Goal: Task Accomplishment & Management: Complete application form

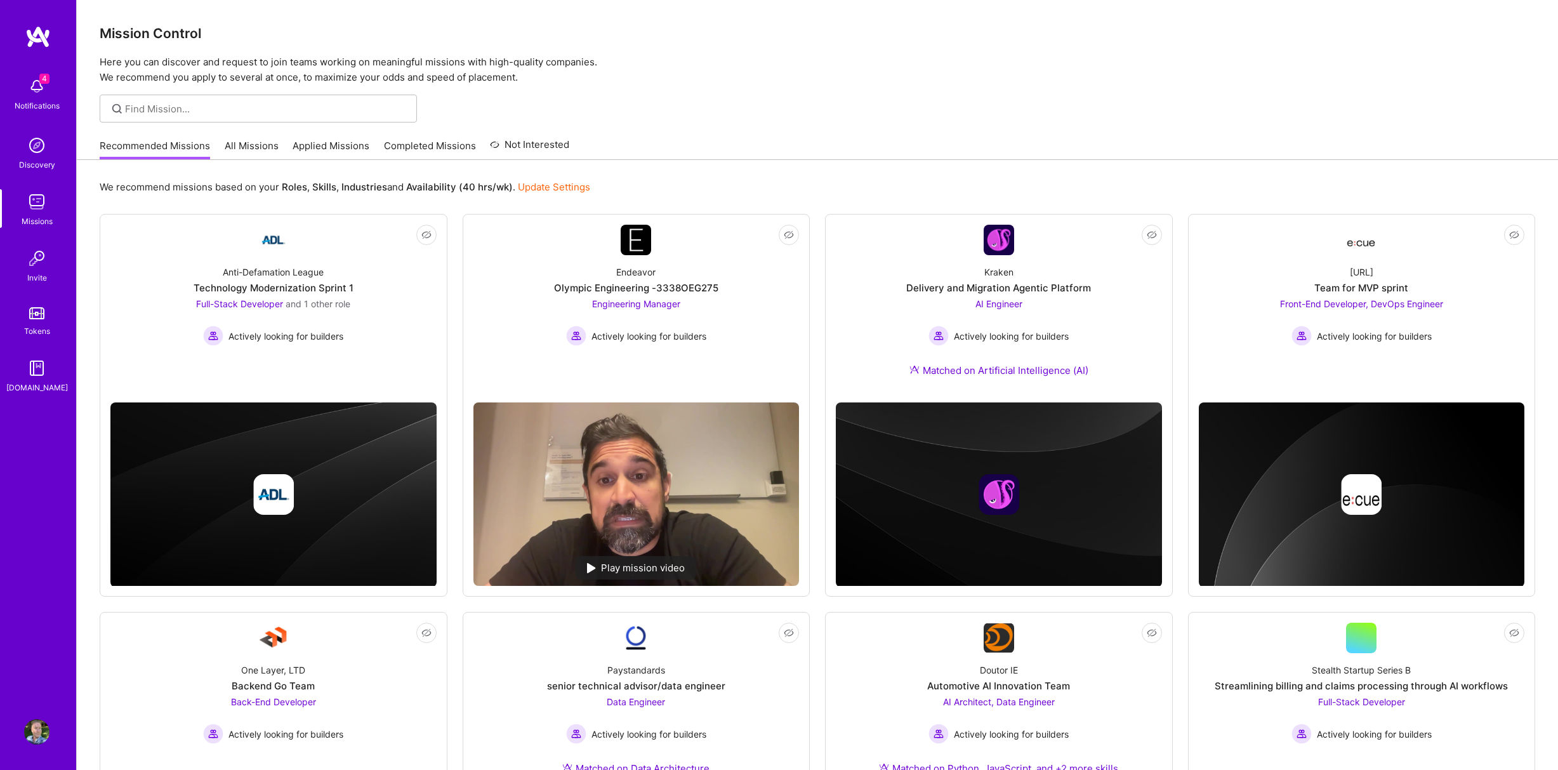
click at [248, 142] on link "All Missions" at bounding box center [252, 149] width 54 height 21
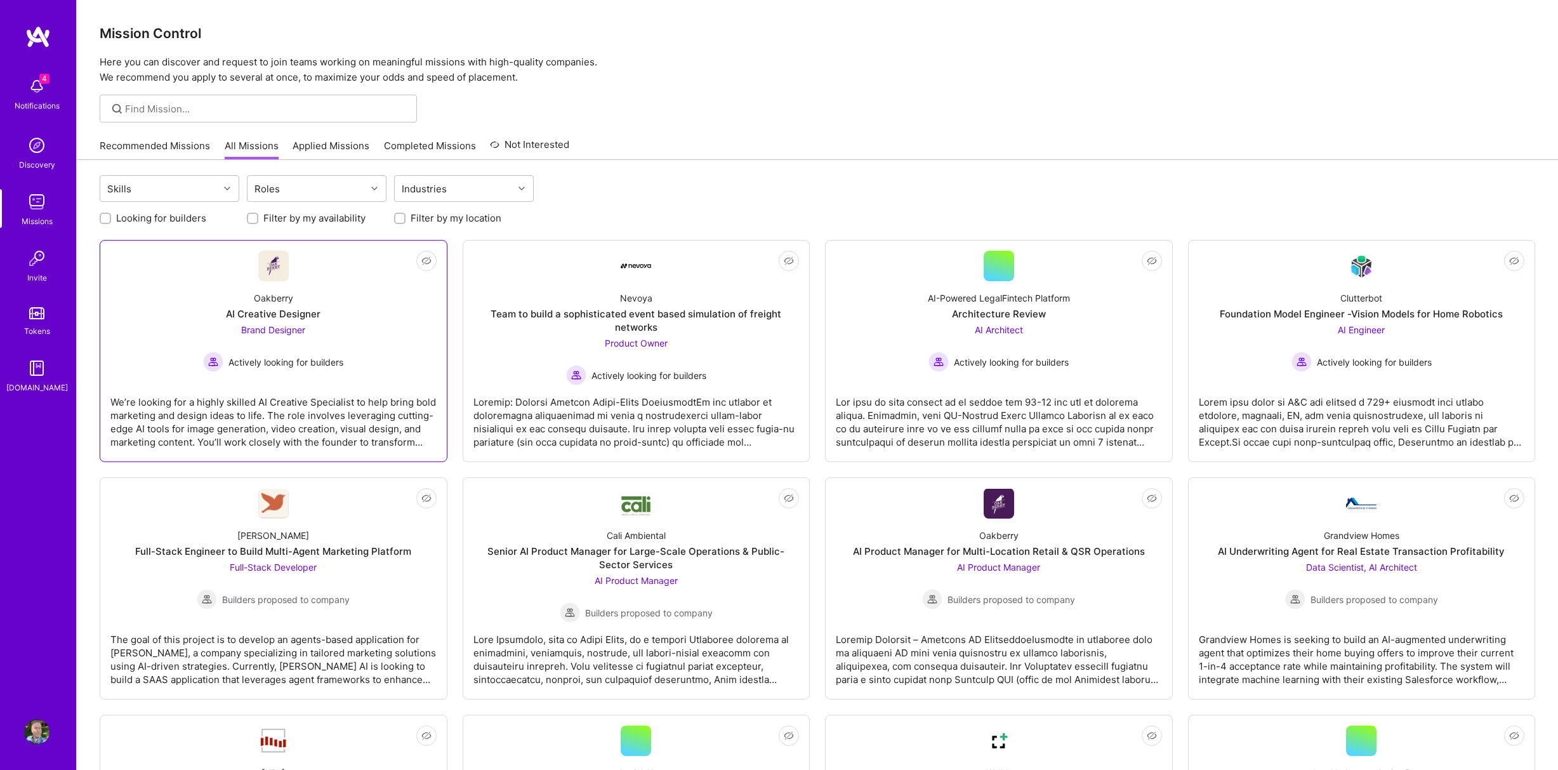
click at [308, 320] on div "AI Creative Designer" at bounding box center [273, 313] width 95 height 13
click at [38, 729] on img at bounding box center [36, 731] width 25 height 25
click at [710, 119] on div at bounding box center [817, 109] width 1481 height 28
click at [282, 317] on div "AI Creative Designer" at bounding box center [273, 313] width 95 height 13
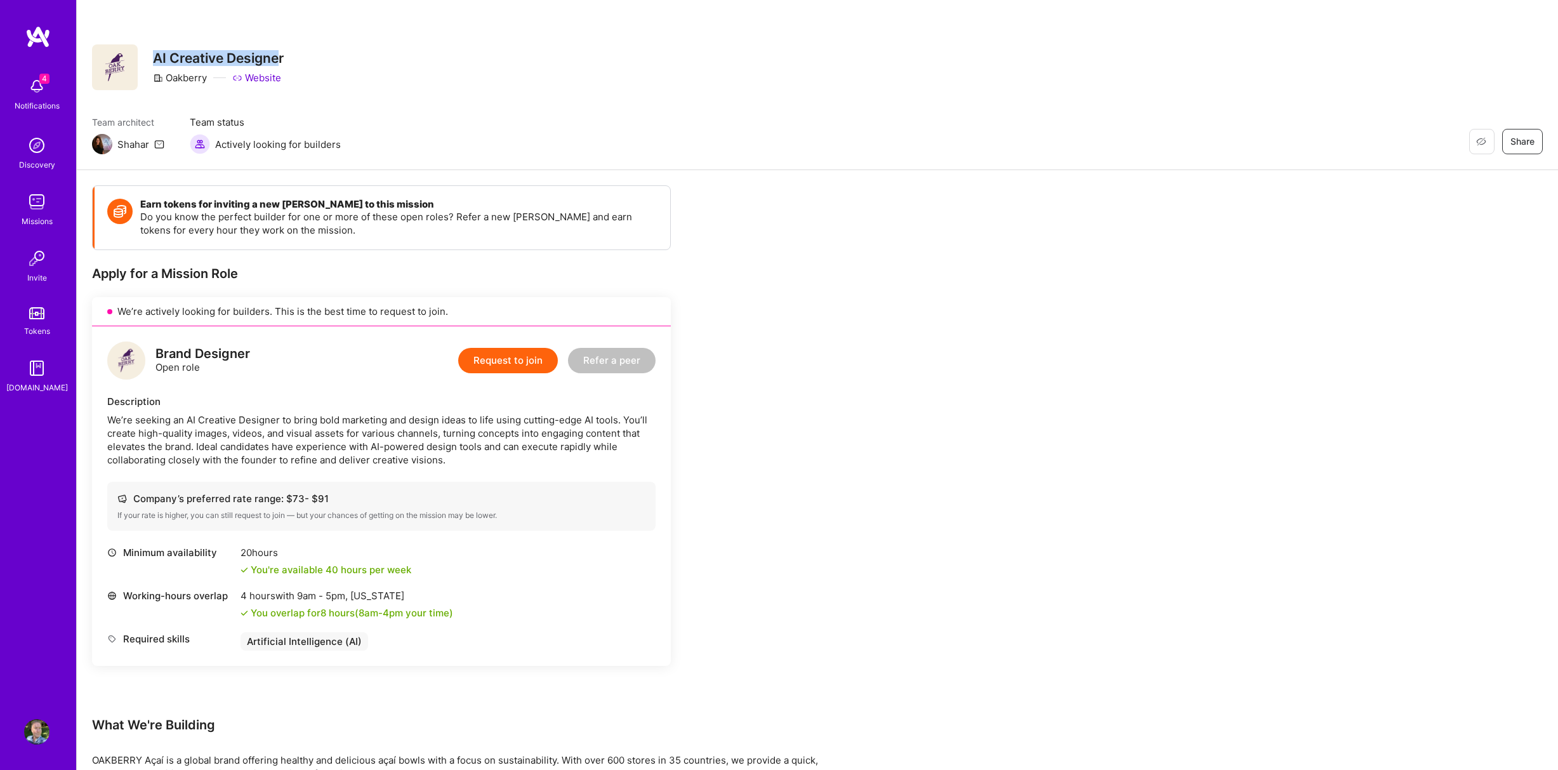
drag, startPoint x: 155, startPoint y: 13, endPoint x: 281, endPoint y: 44, distance: 130.2
click at [281, 44] on div "AI Creative Designer Oakberry Website" at bounding box center [218, 67] width 131 height 46
copy h3 "AI Creative Designer"
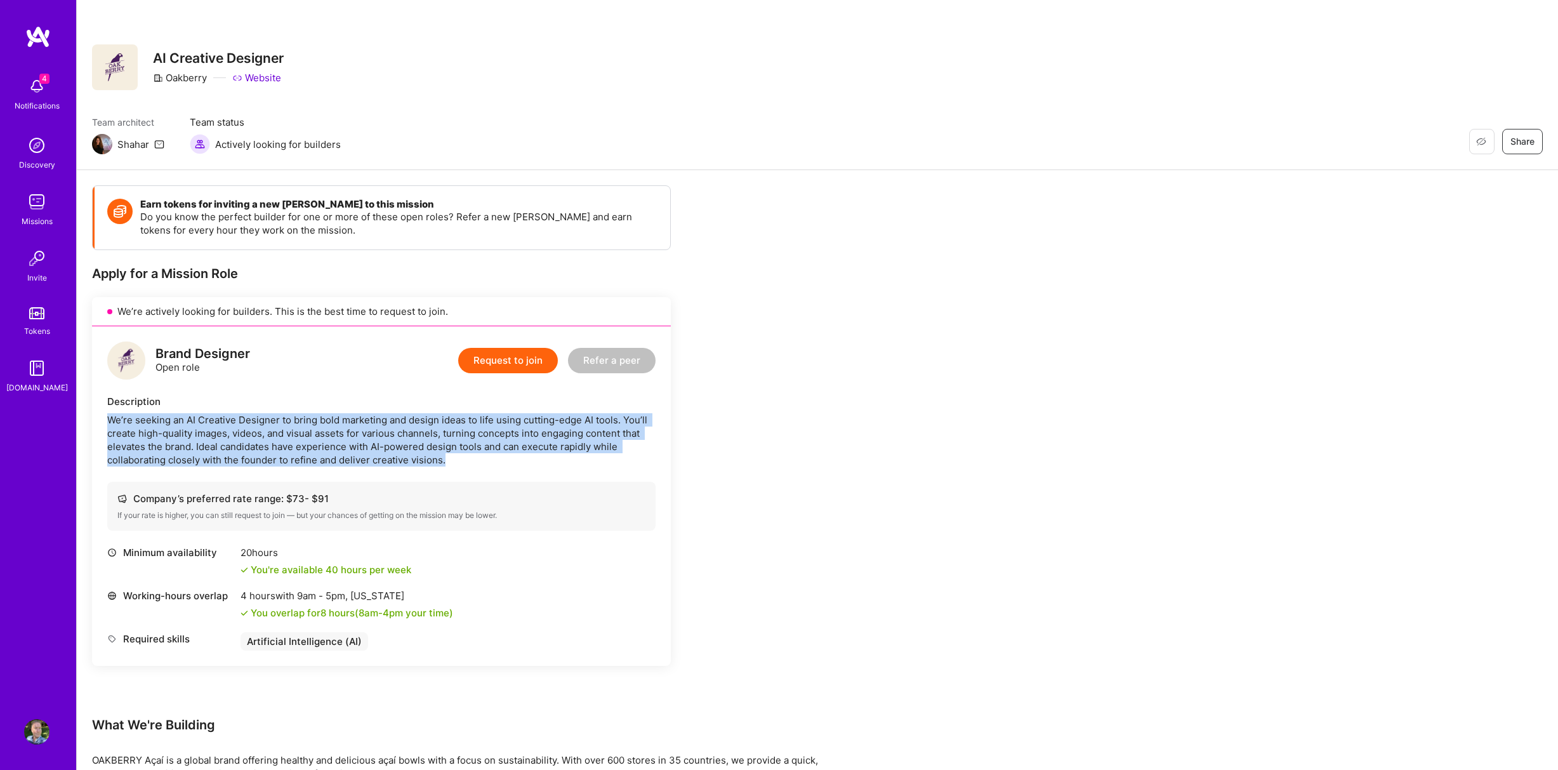
drag, startPoint x: 108, startPoint y: 420, endPoint x: 455, endPoint y: 465, distance: 350.0
click at [455, 465] on div "We’re seeking an AI Creative Designer to bring bold marketing and design ideas …" at bounding box center [381, 439] width 548 height 53
copy div "We’re seeking an AI Creative Designer to bring bold marketing and design ideas …"
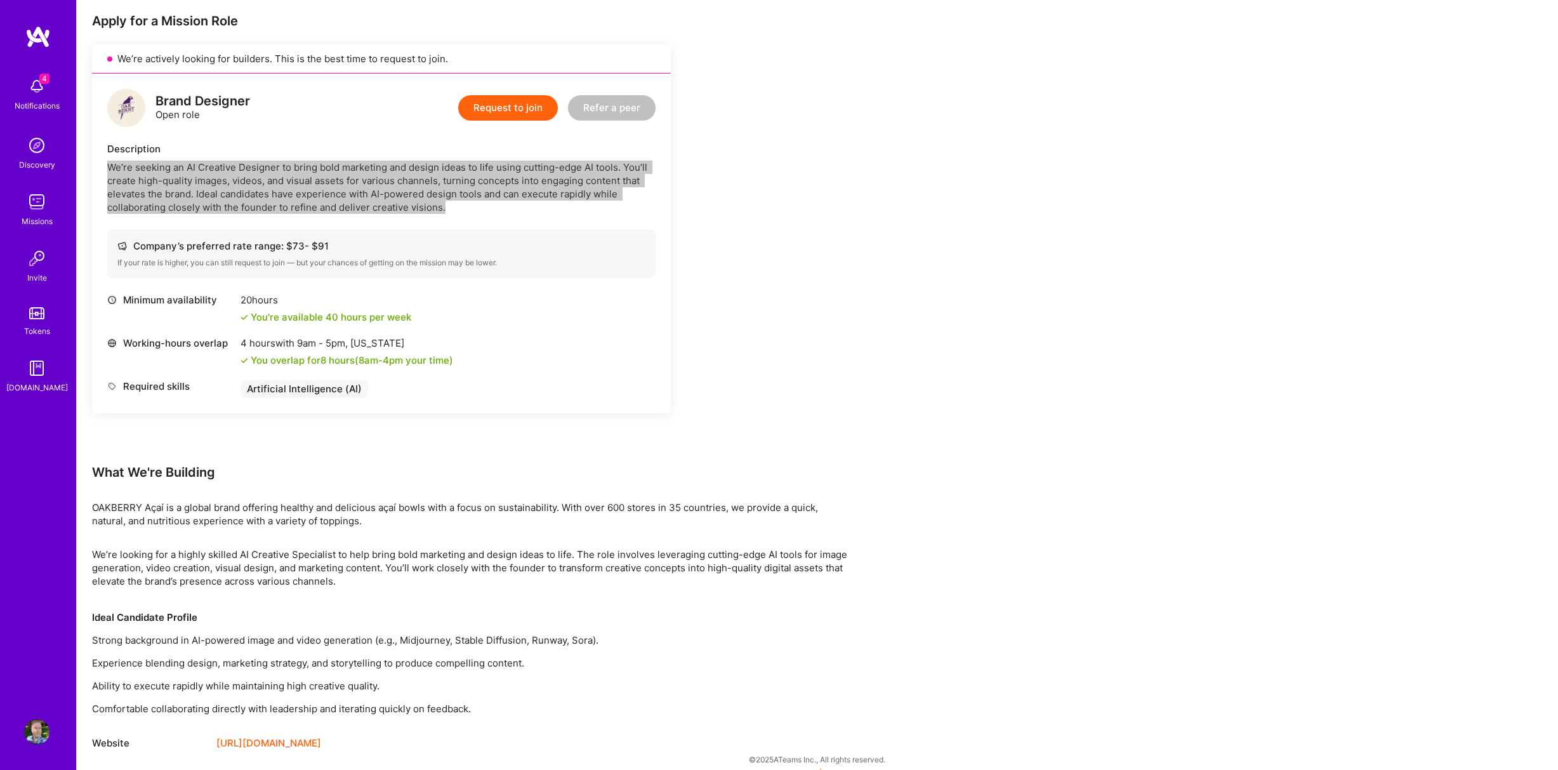
scroll to position [264, 0]
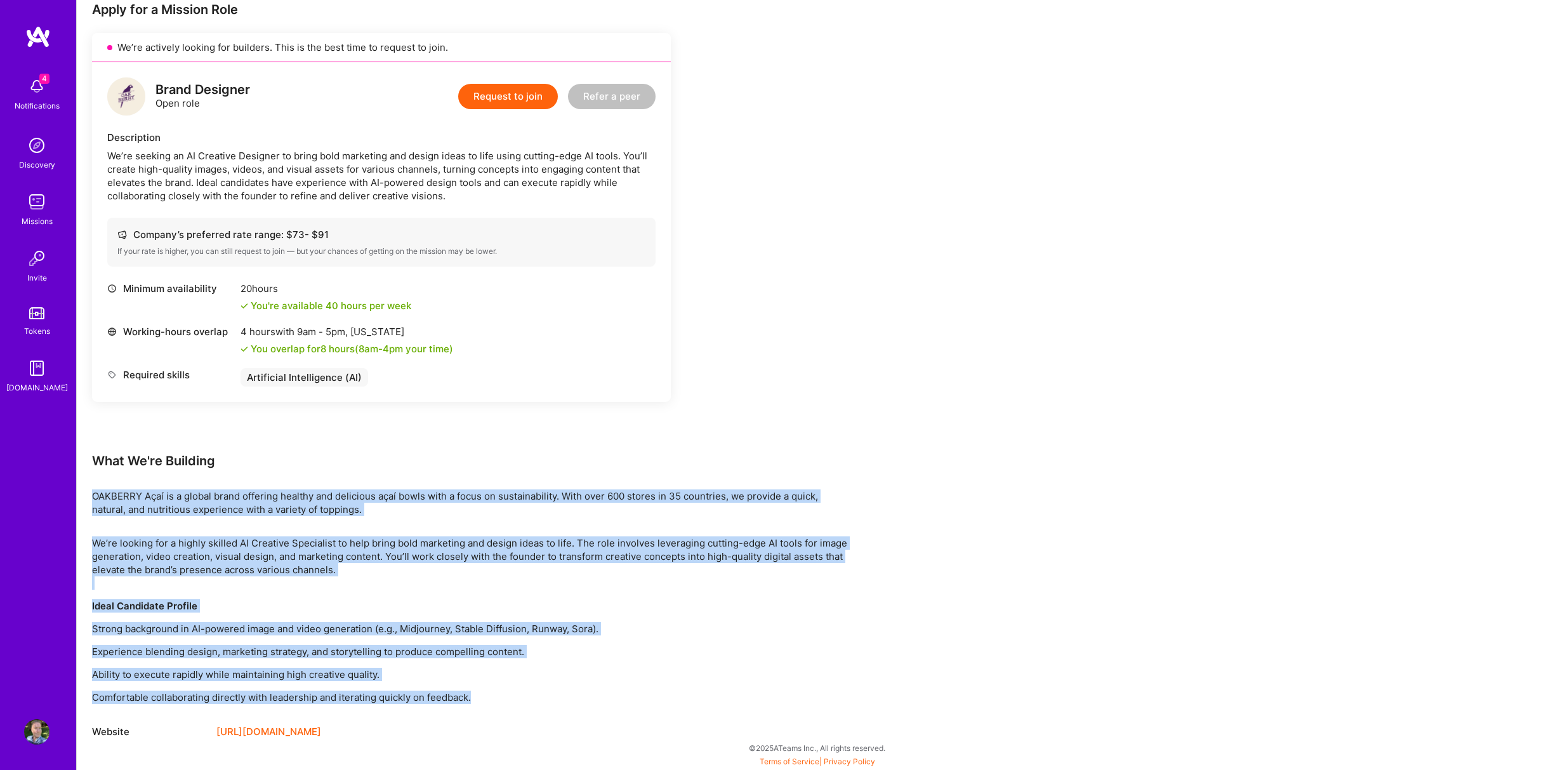
drag, startPoint x: 94, startPoint y: 494, endPoint x: 485, endPoint y: 690, distance: 437.9
click at [485, 690] on div "Earn tokens for inviting a new A.Teamer to this mission Do you know the perfect…" at bounding box center [473, 330] width 762 height 818
copy div "OAKBERRY Açaí is a global brand offering healthy and delicious açaí bowls with …"
click at [537, 95] on button "Request to join" at bounding box center [508, 96] width 100 height 25
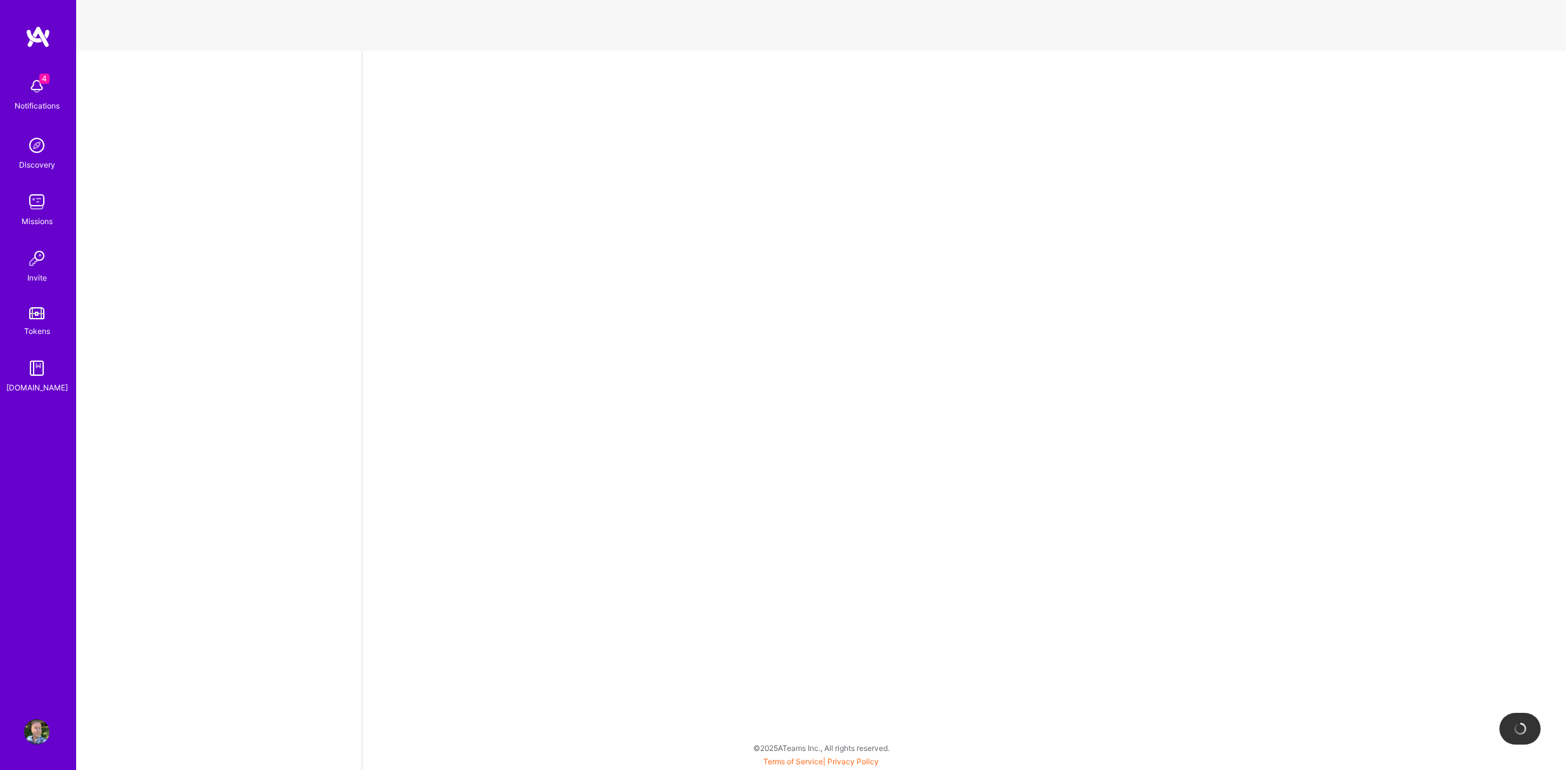
select select "US"
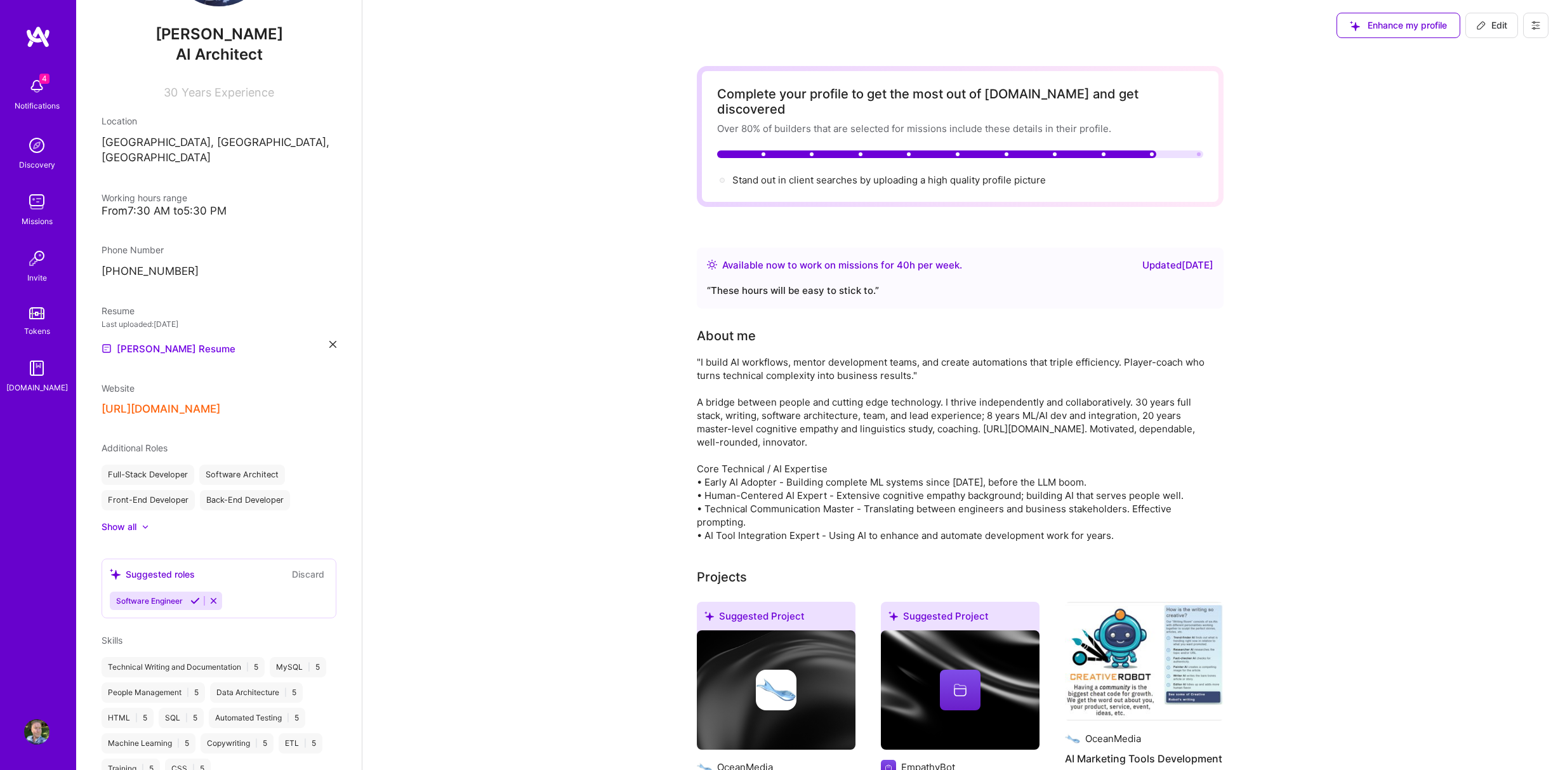
scroll to position [127, 0]
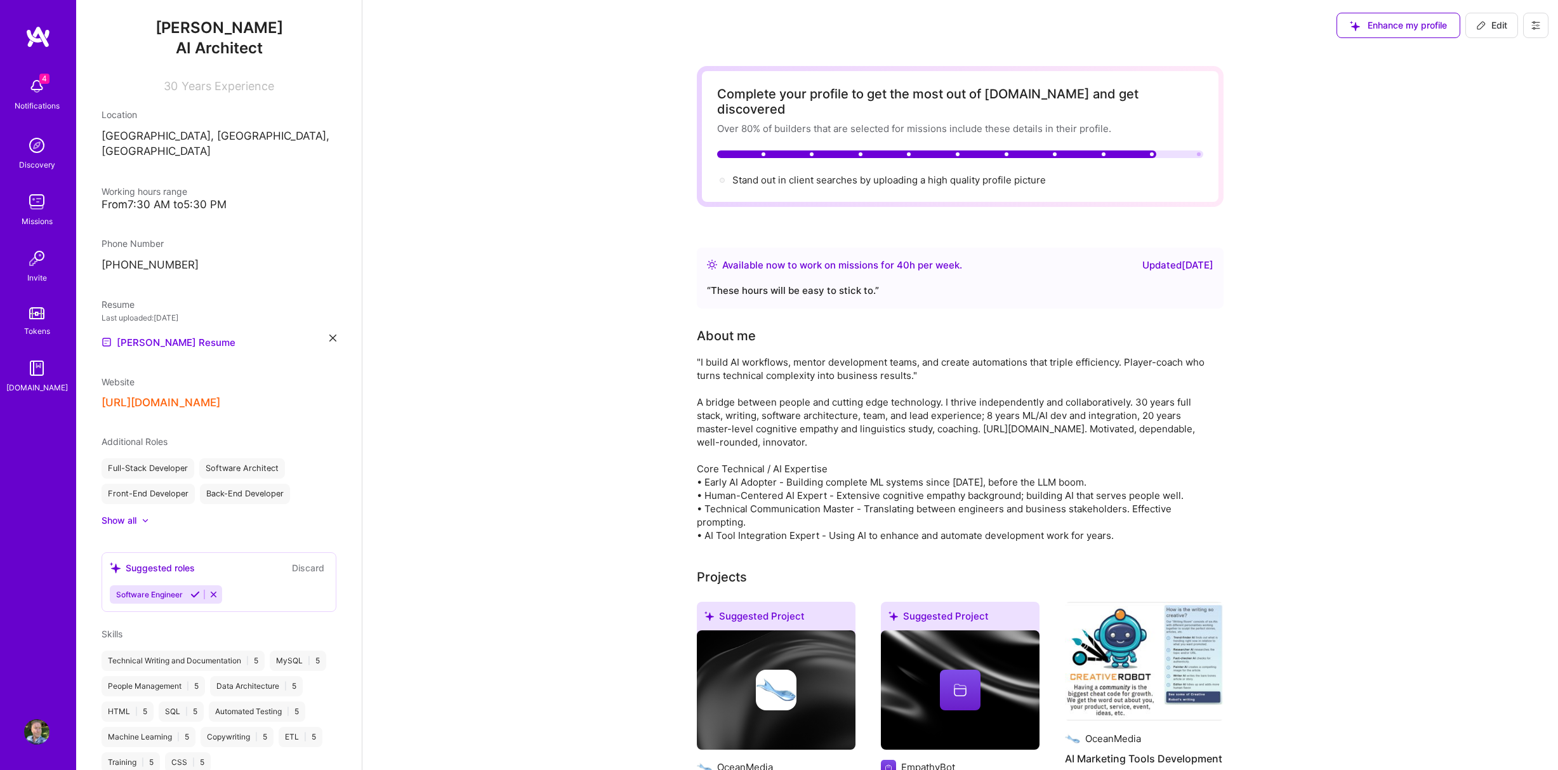
click at [1493, 25] on span "Edit" at bounding box center [1491, 25] width 31 height 13
select select "US"
select select "Right Now"
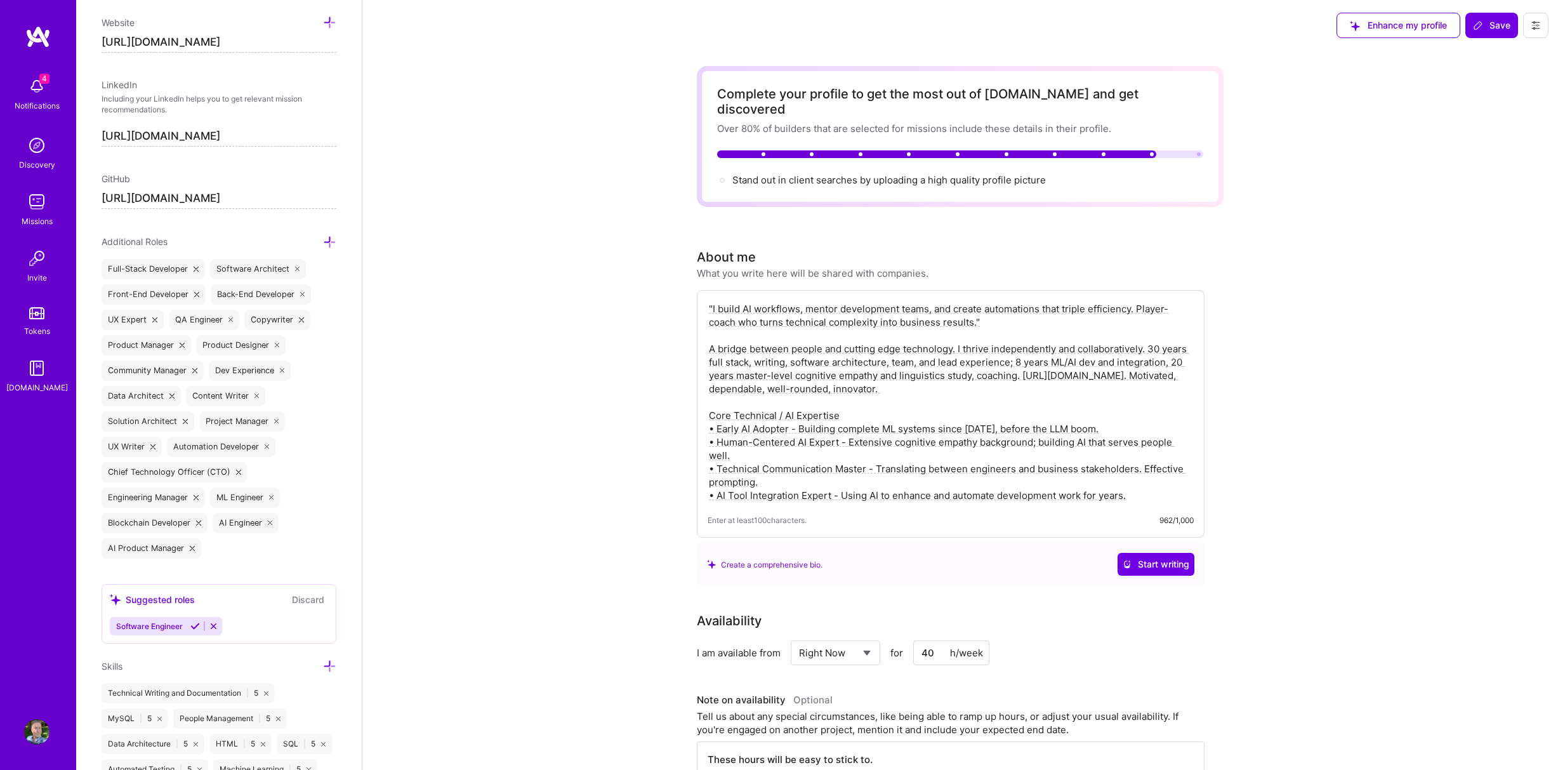
scroll to position [635, 0]
click at [323, 233] on icon at bounding box center [329, 237] width 13 height 13
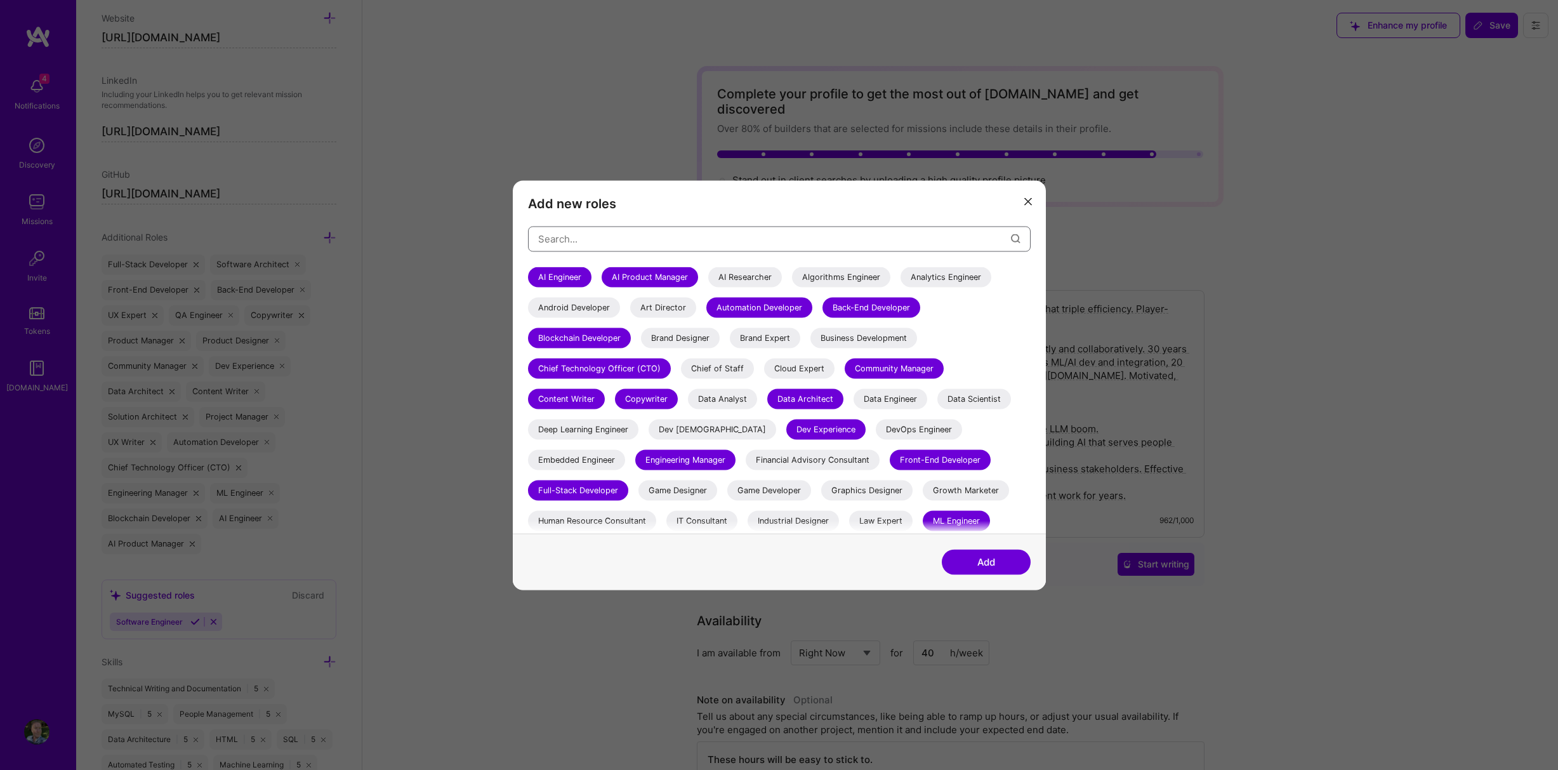
click at [574, 244] on input "modal" at bounding box center [774, 239] width 473 height 32
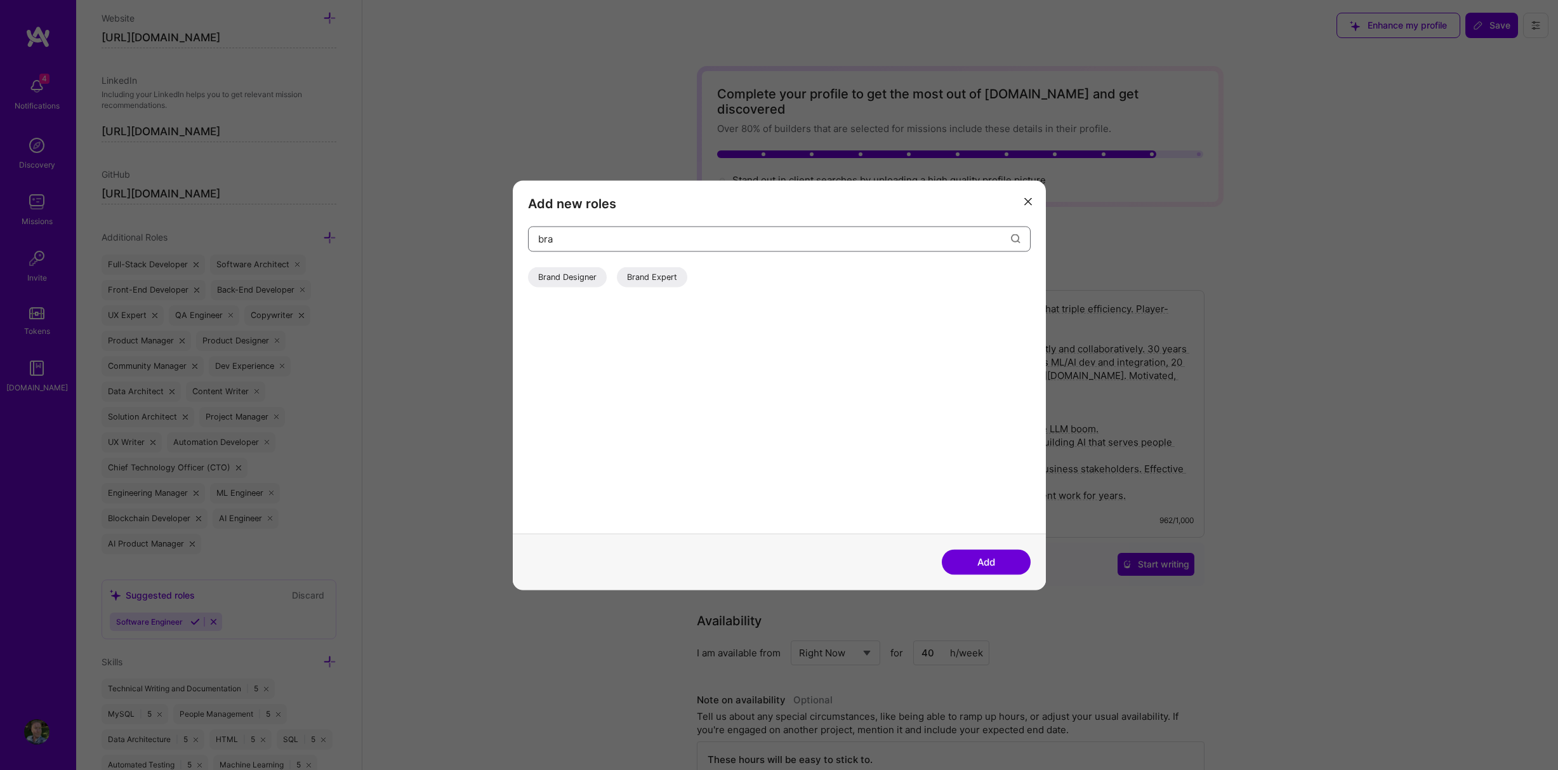
type input "bra"
click at [586, 270] on div "Brand Designer" at bounding box center [567, 277] width 79 height 20
click at [986, 558] on button "Add" at bounding box center [986, 561] width 89 height 25
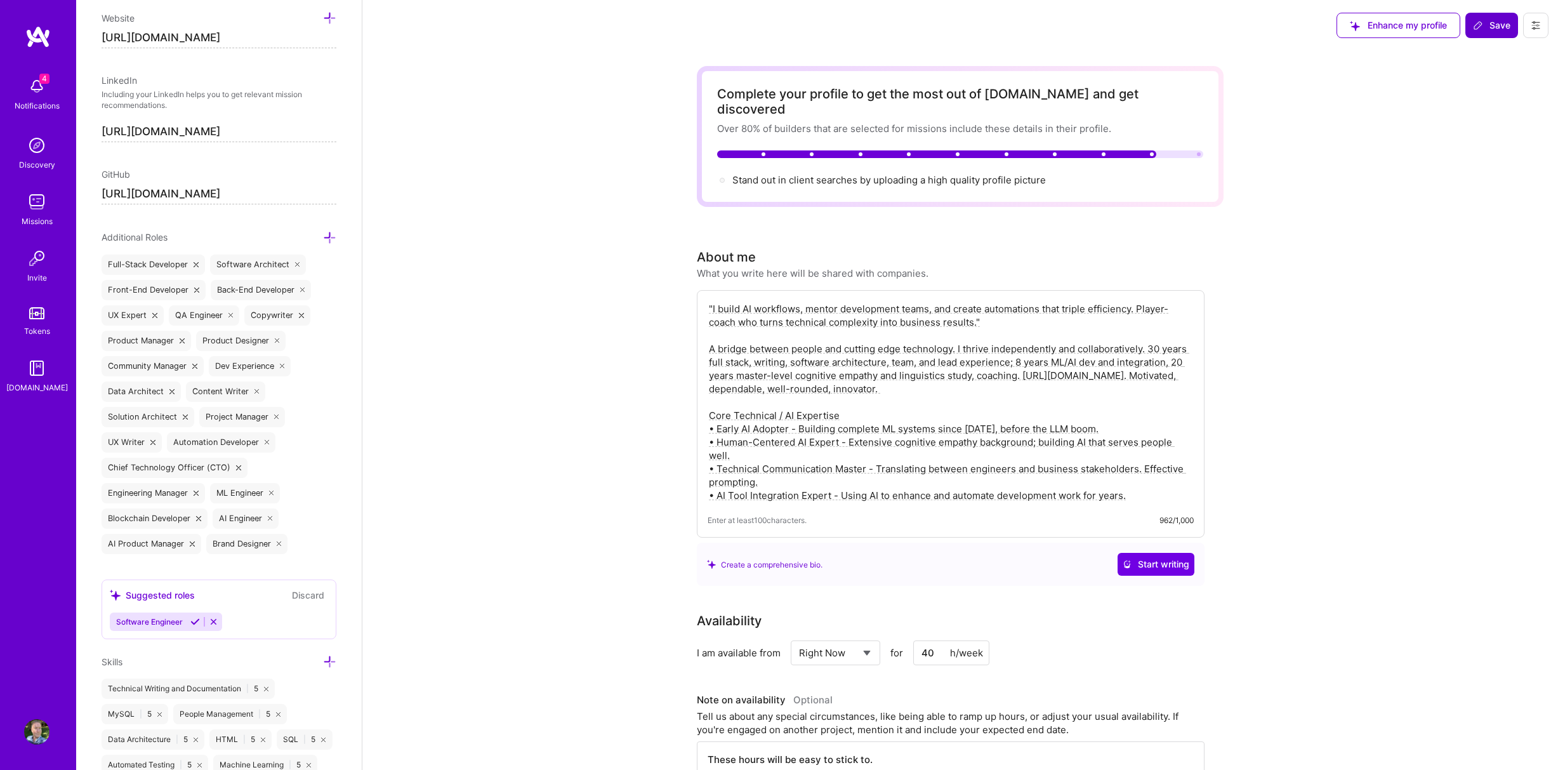
click at [1490, 19] on span "Save" at bounding box center [1491, 25] width 37 height 13
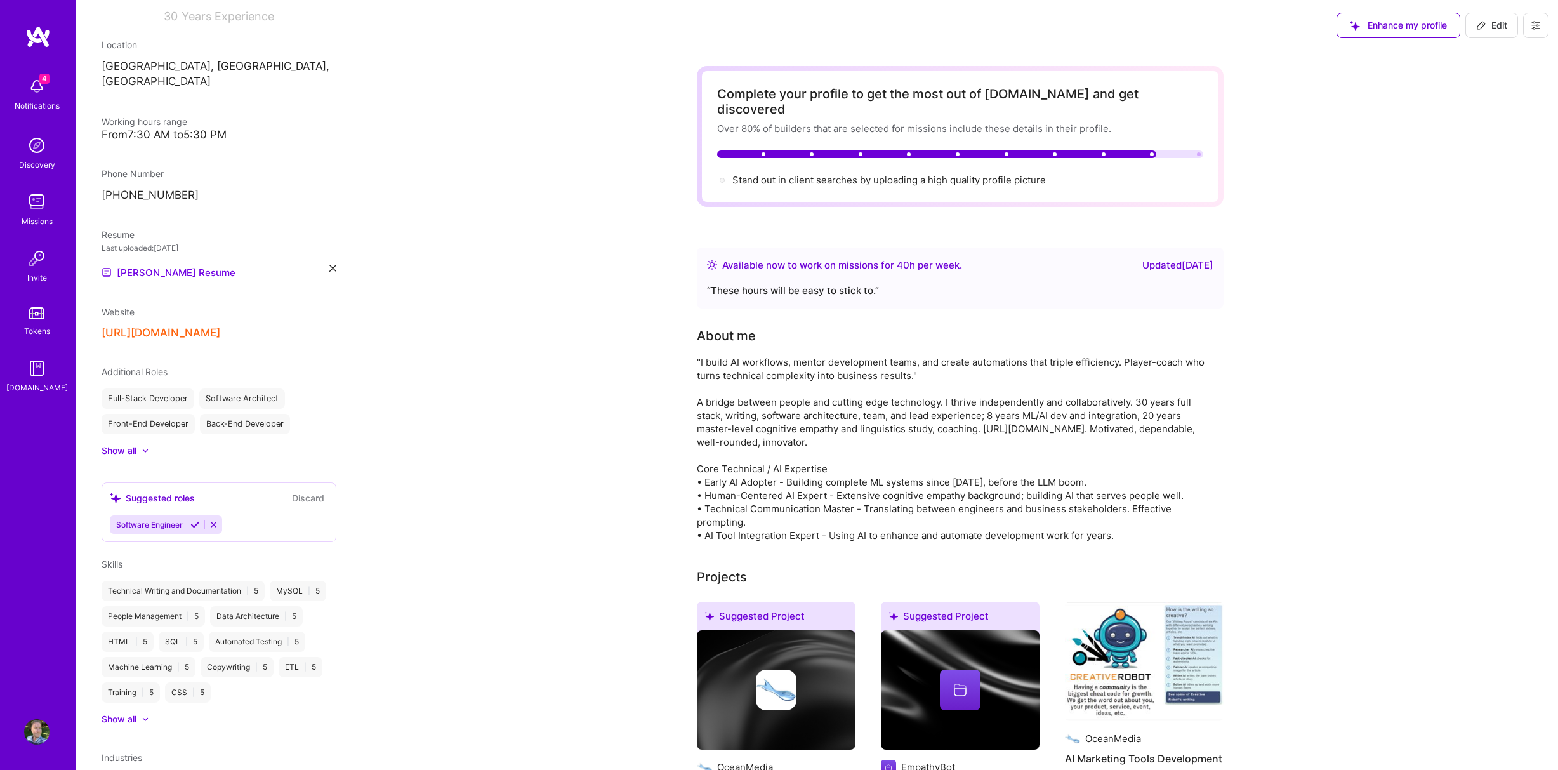
scroll to position [152, 0]
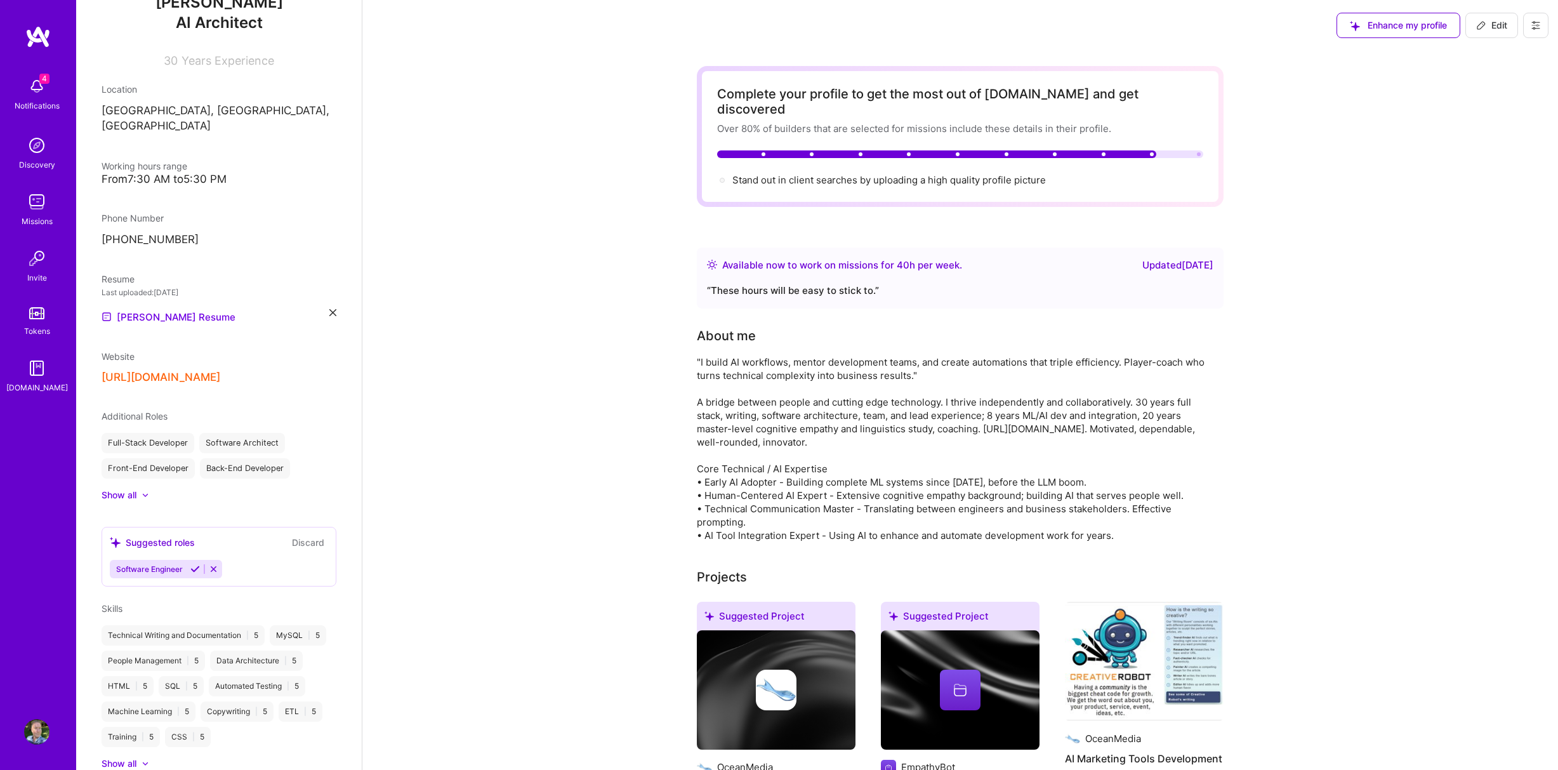
click at [329, 309] on icon at bounding box center [332, 312] width 7 height 7
click at [114, 301] on span "+" at bounding box center [112, 307] width 8 height 13
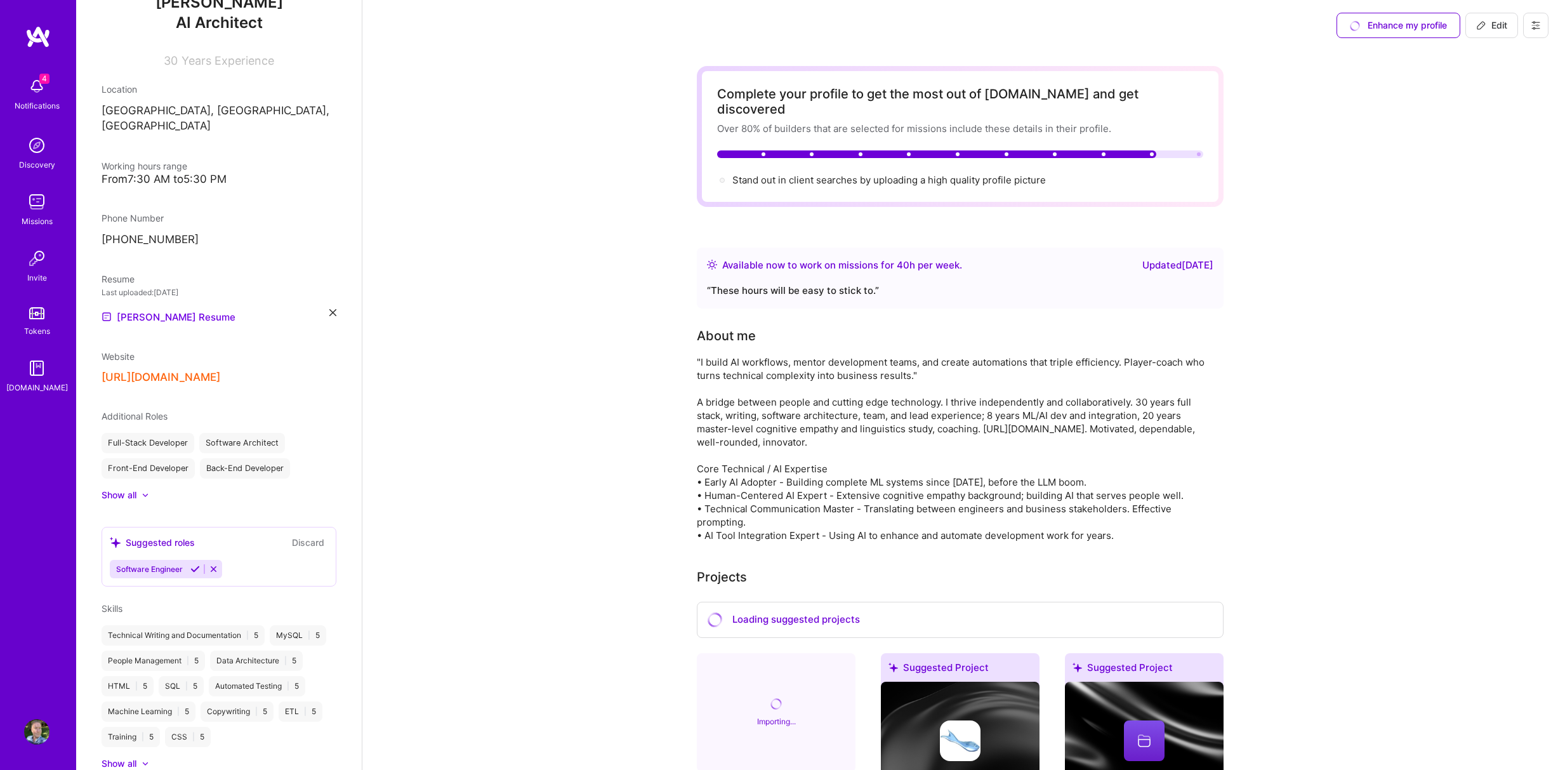
drag, startPoint x: 1488, startPoint y: 27, endPoint x: 1466, endPoint y: 85, distance: 62.5
click at [1488, 27] on span "Edit" at bounding box center [1491, 25] width 31 height 13
select select "US"
select select "Right Now"
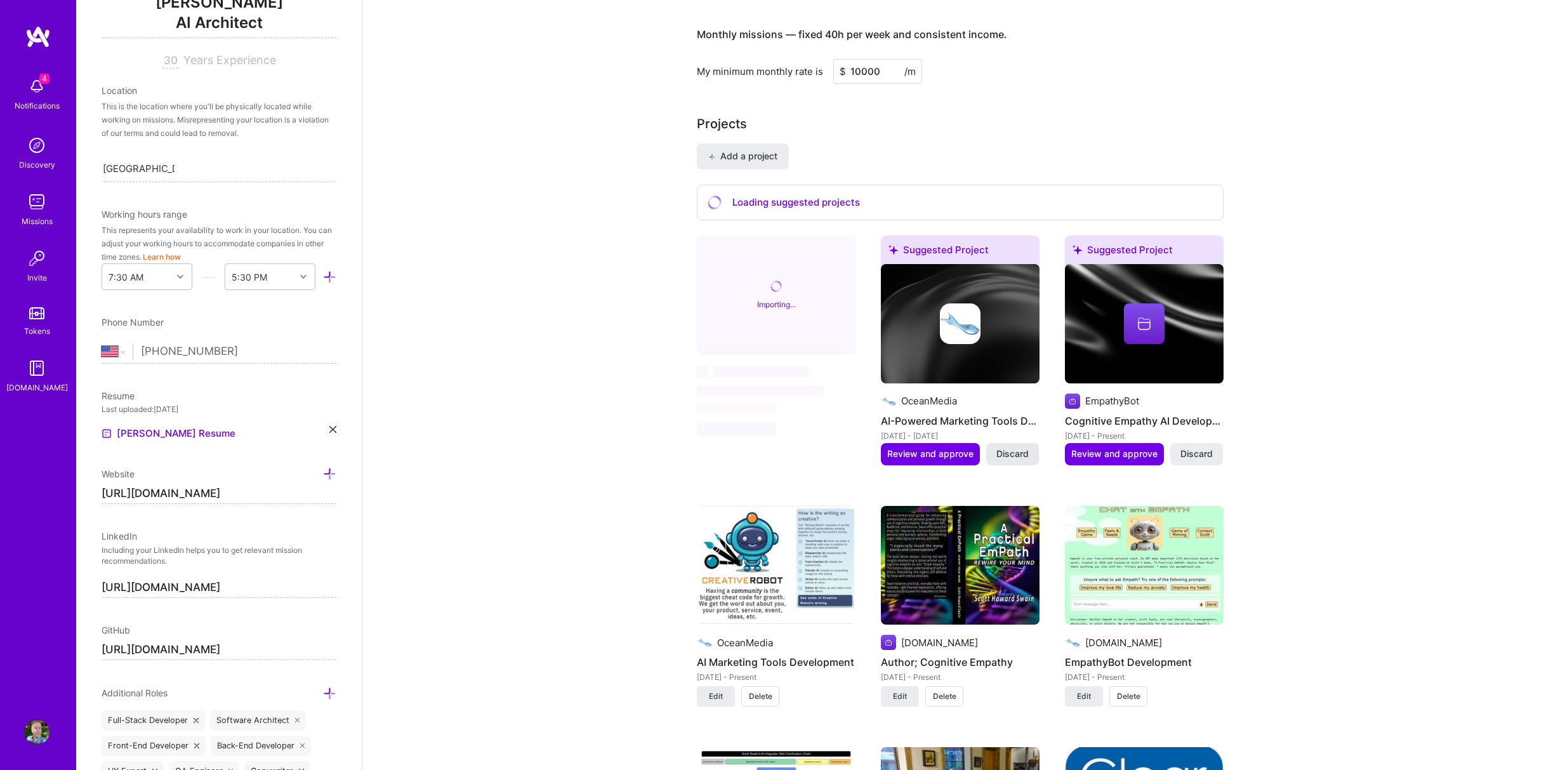
scroll to position [973, 0]
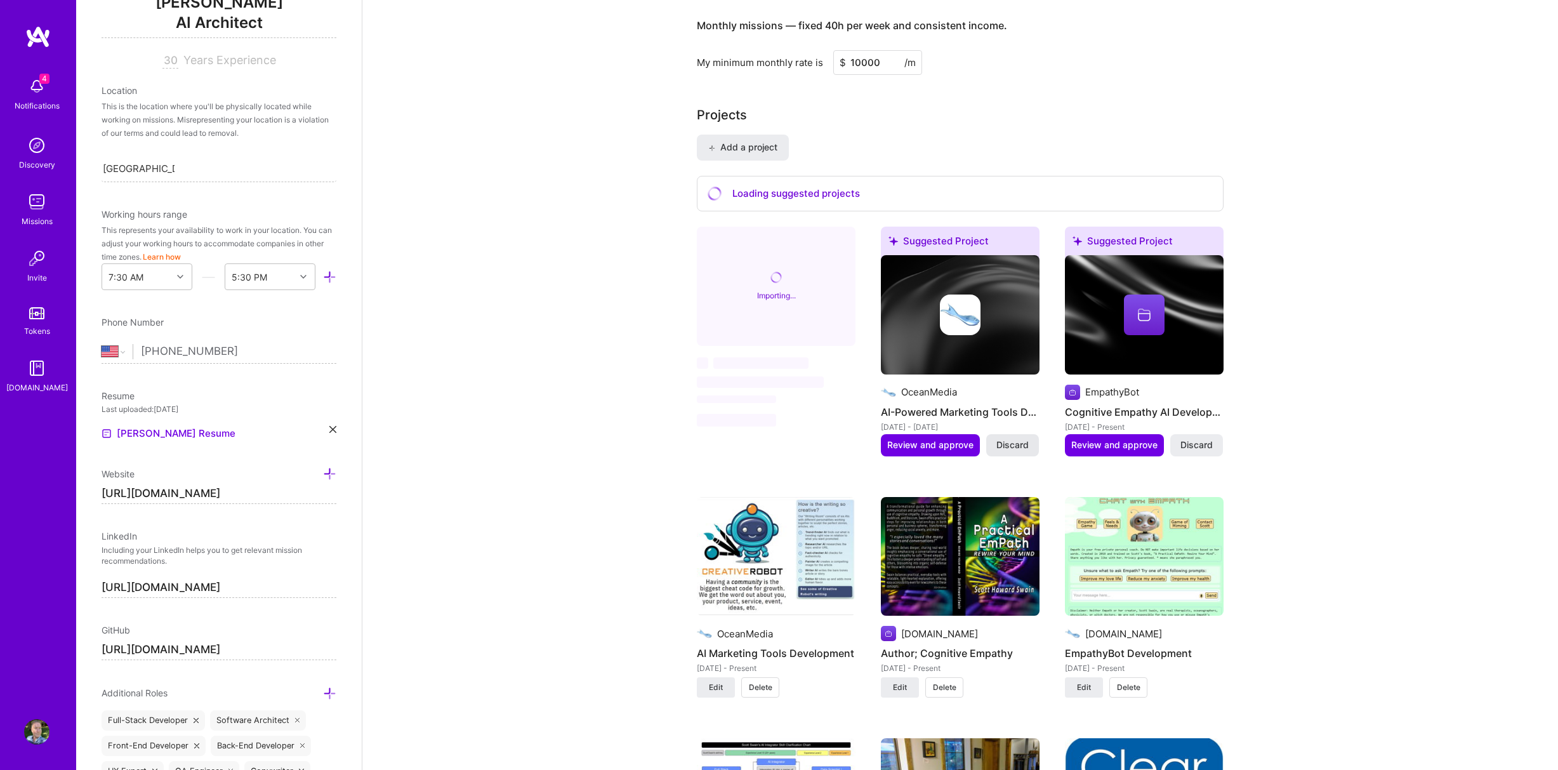
click at [1010, 439] on span "Discard" at bounding box center [1012, 445] width 32 height 13
click at [1021, 439] on span "Discard" at bounding box center [1012, 445] width 32 height 13
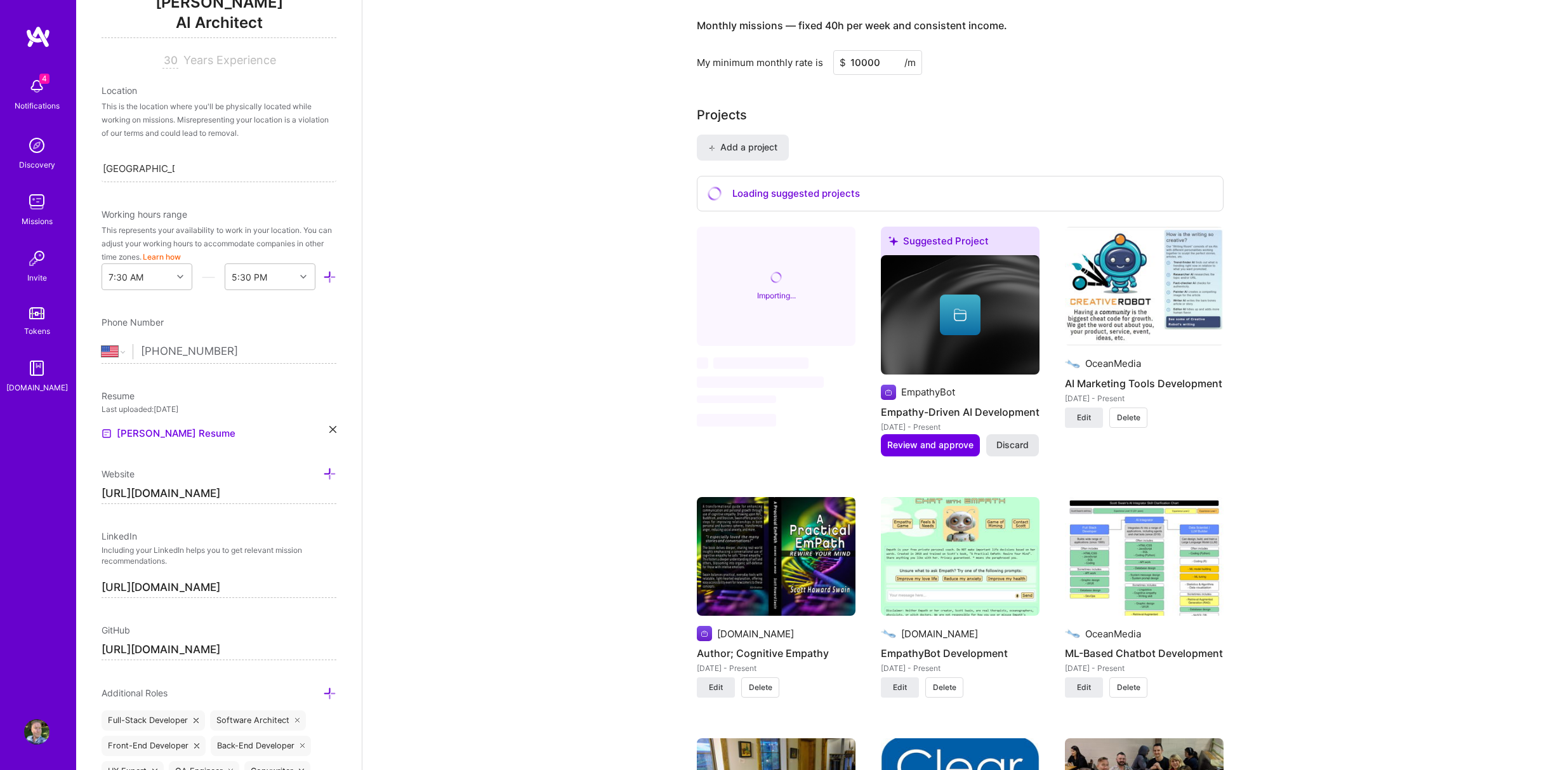
click at [1016, 439] on span "Discard" at bounding box center [1012, 445] width 32 height 13
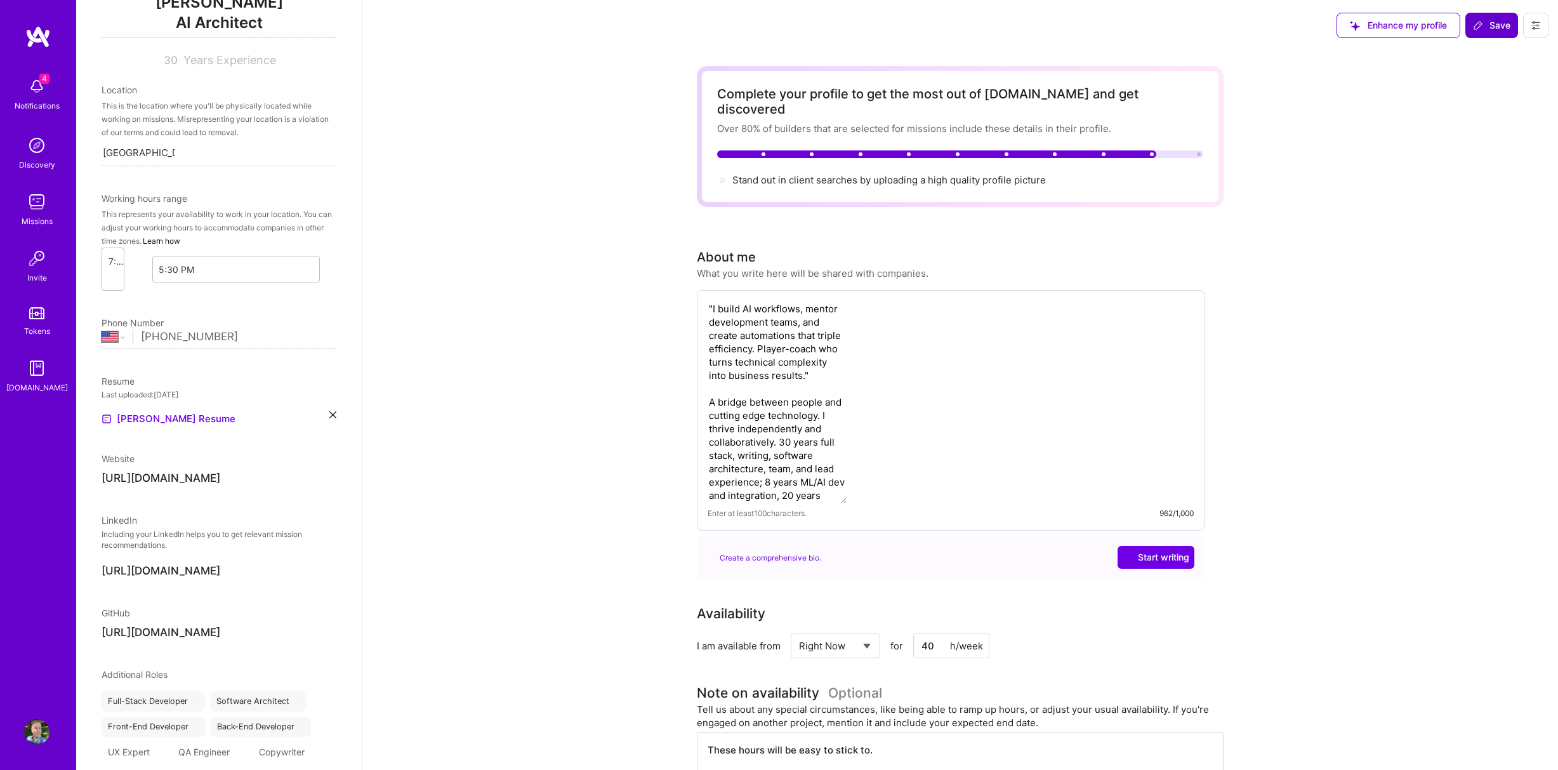
scroll to position [152, 0]
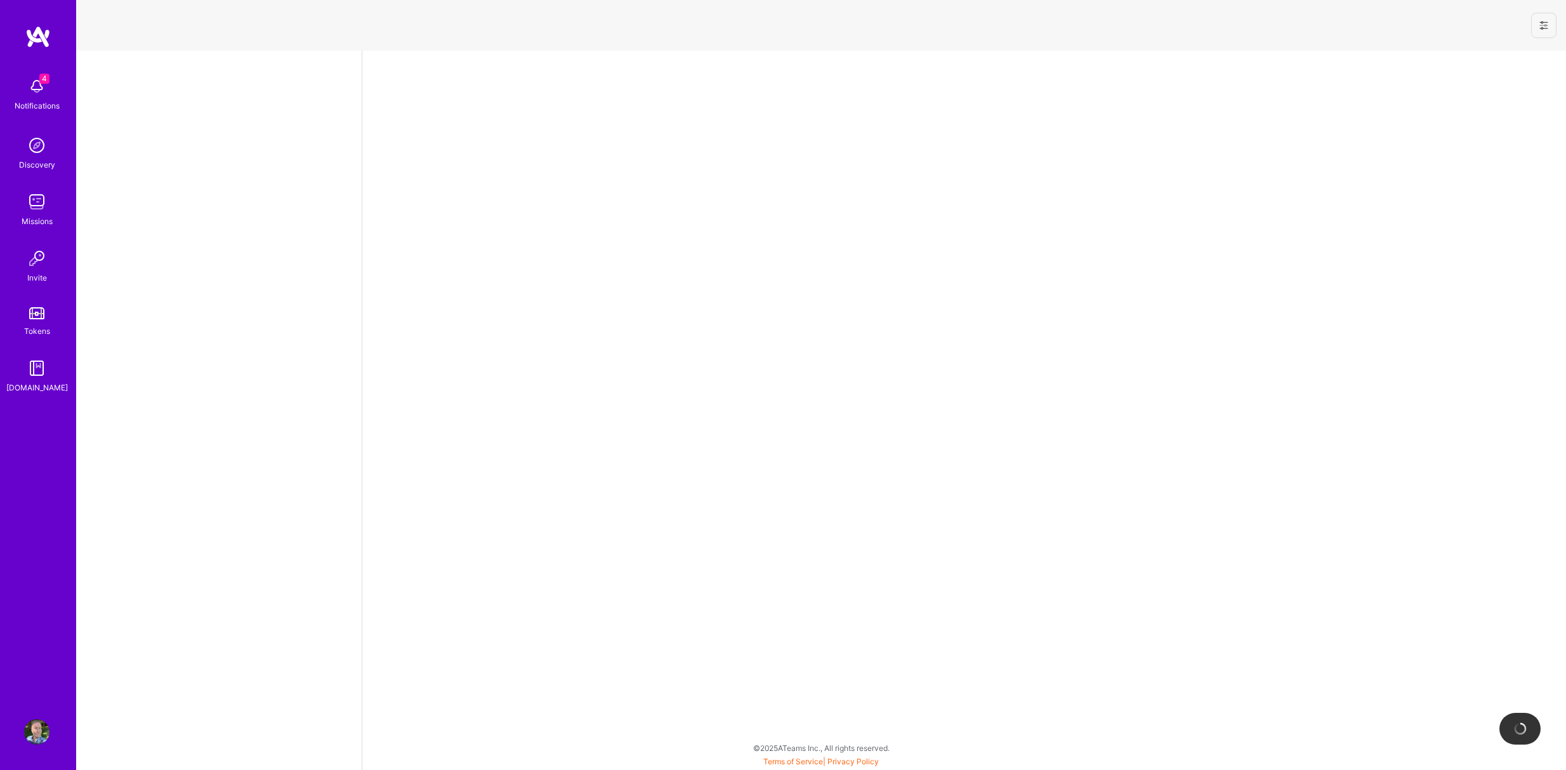
select select "US"
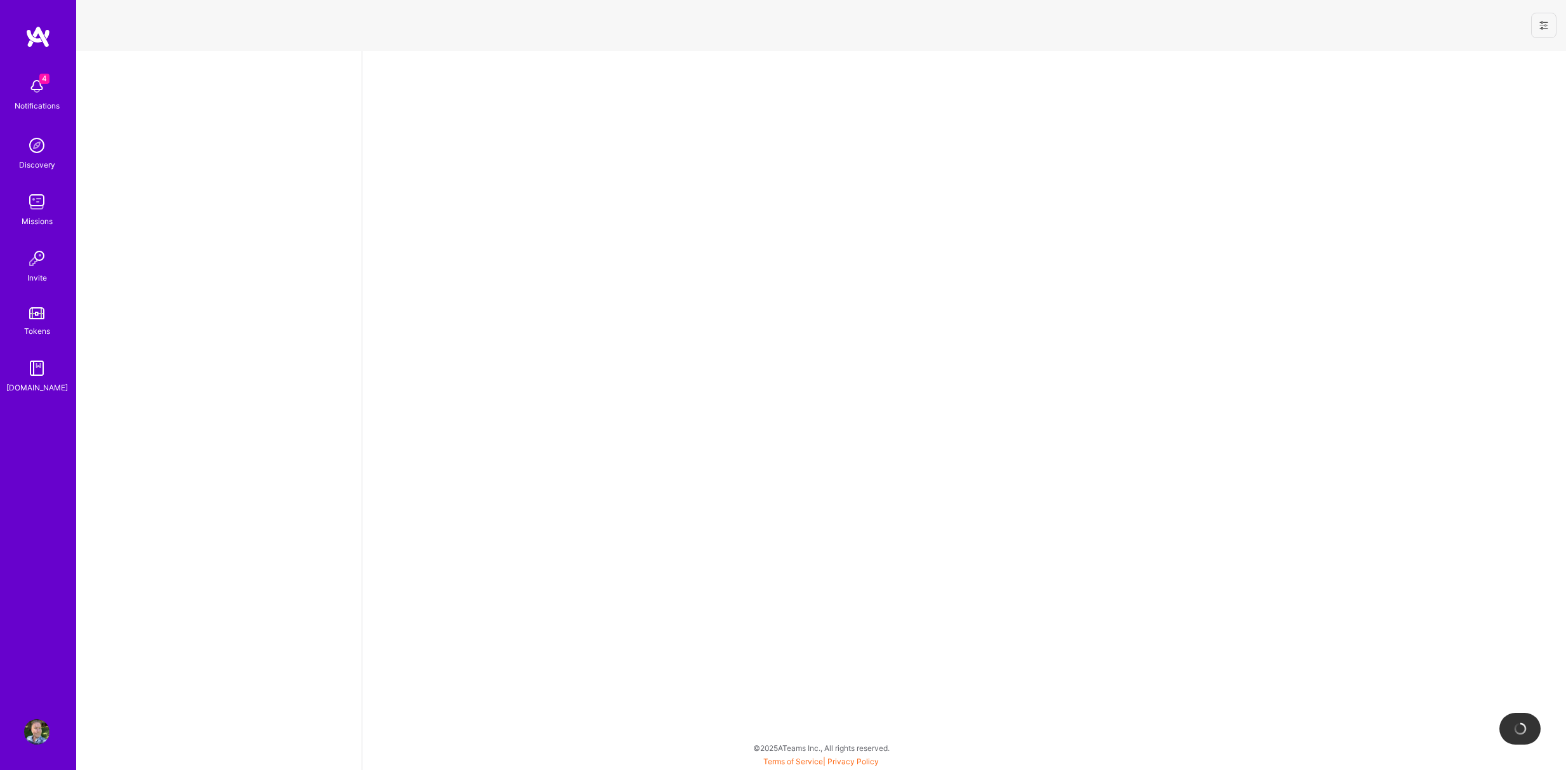
select select "US"
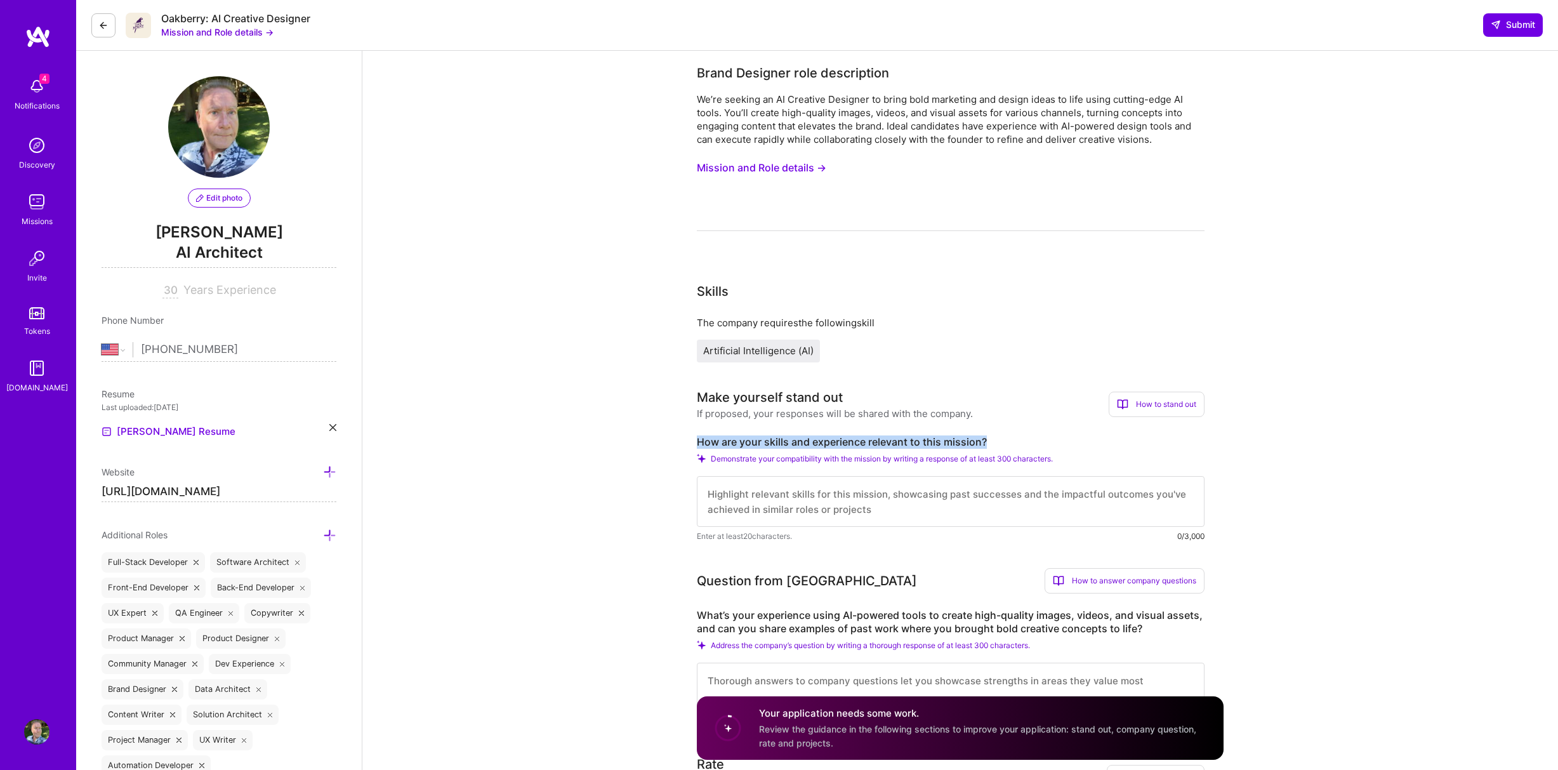
drag, startPoint x: 696, startPoint y: 439, endPoint x: 989, endPoint y: 439, distance: 292.6
copy label "How are your skills and experience relevant to this mission?"
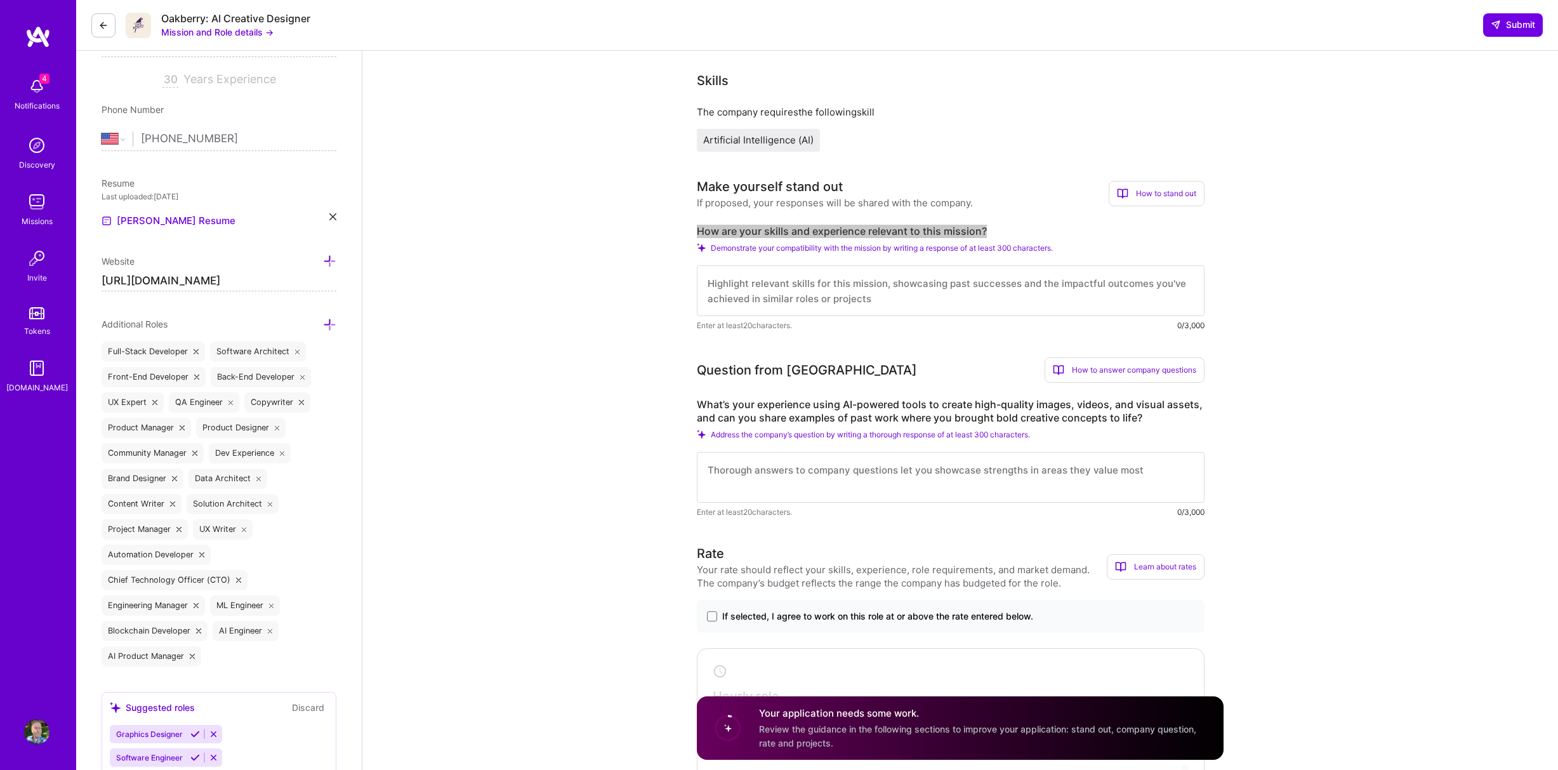
scroll to position [211, 0]
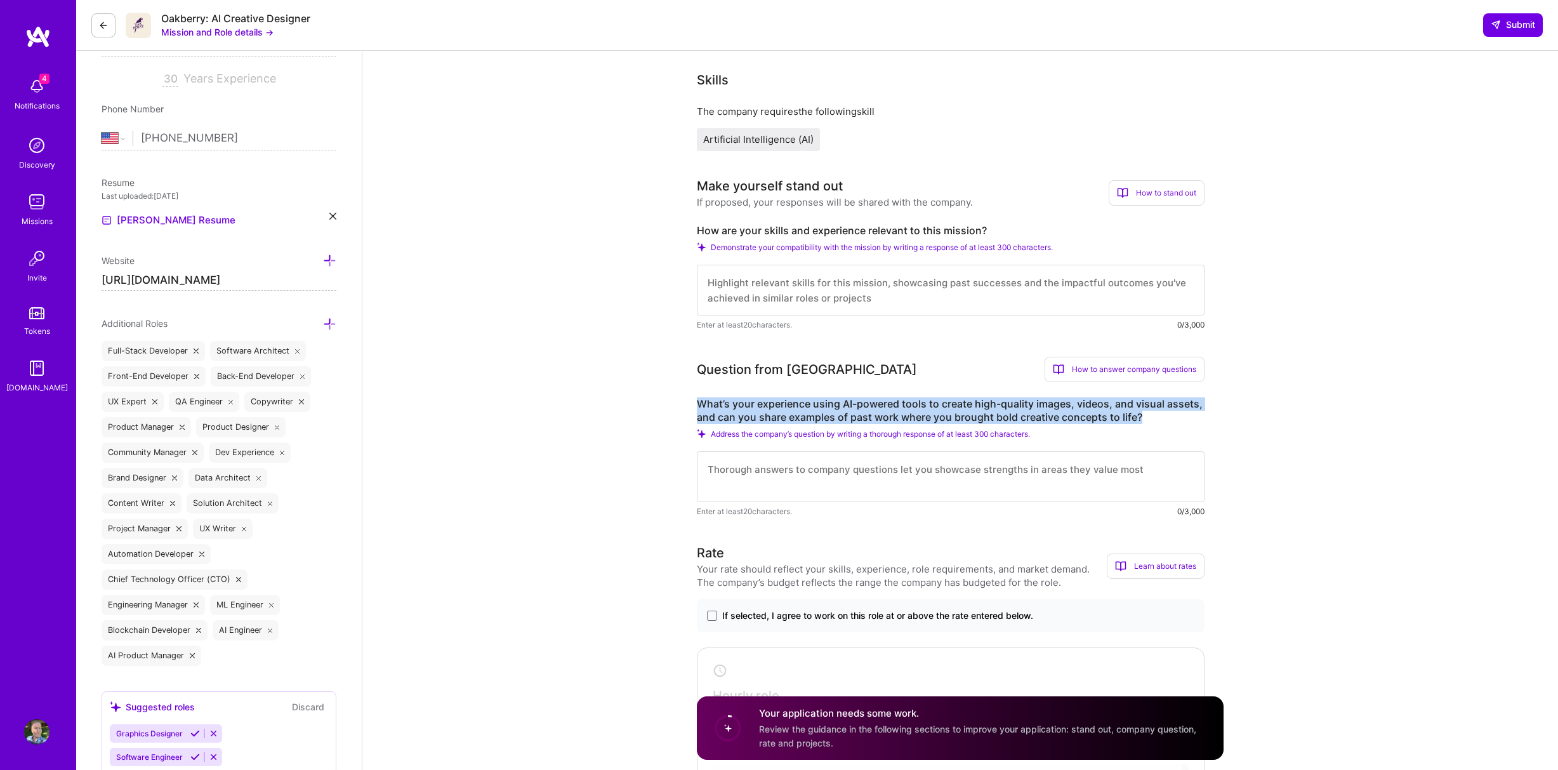
drag, startPoint x: 699, startPoint y: 401, endPoint x: 1144, endPoint y: 414, distance: 445.1
click at [1144, 414] on label "What’s your experience using AI-powered tools to create high-quality images, vi…" at bounding box center [951, 410] width 508 height 27
copy label "What’s your experience using AI-powered tools to create high-quality images, vi…"
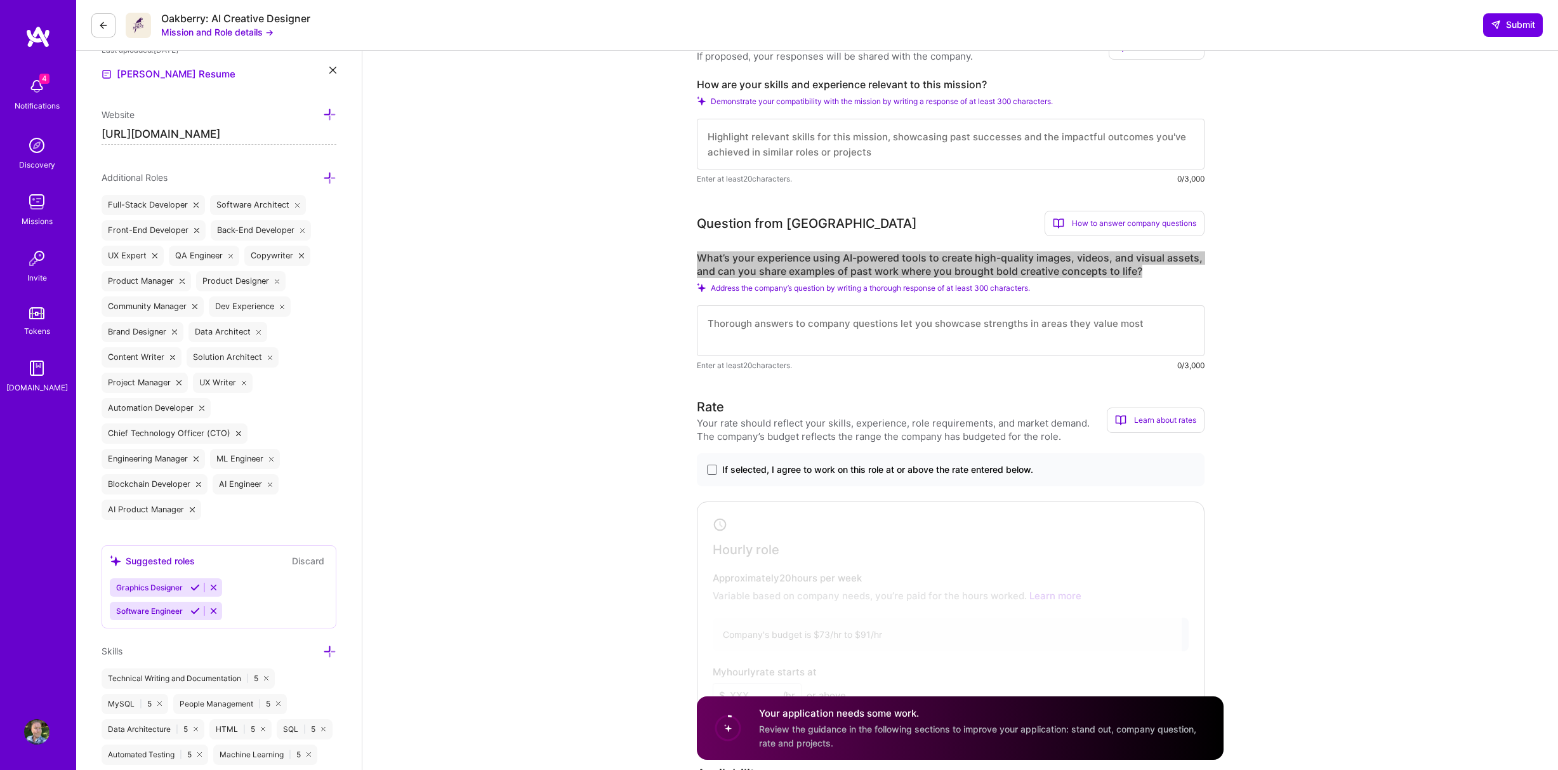
scroll to position [381, 0]
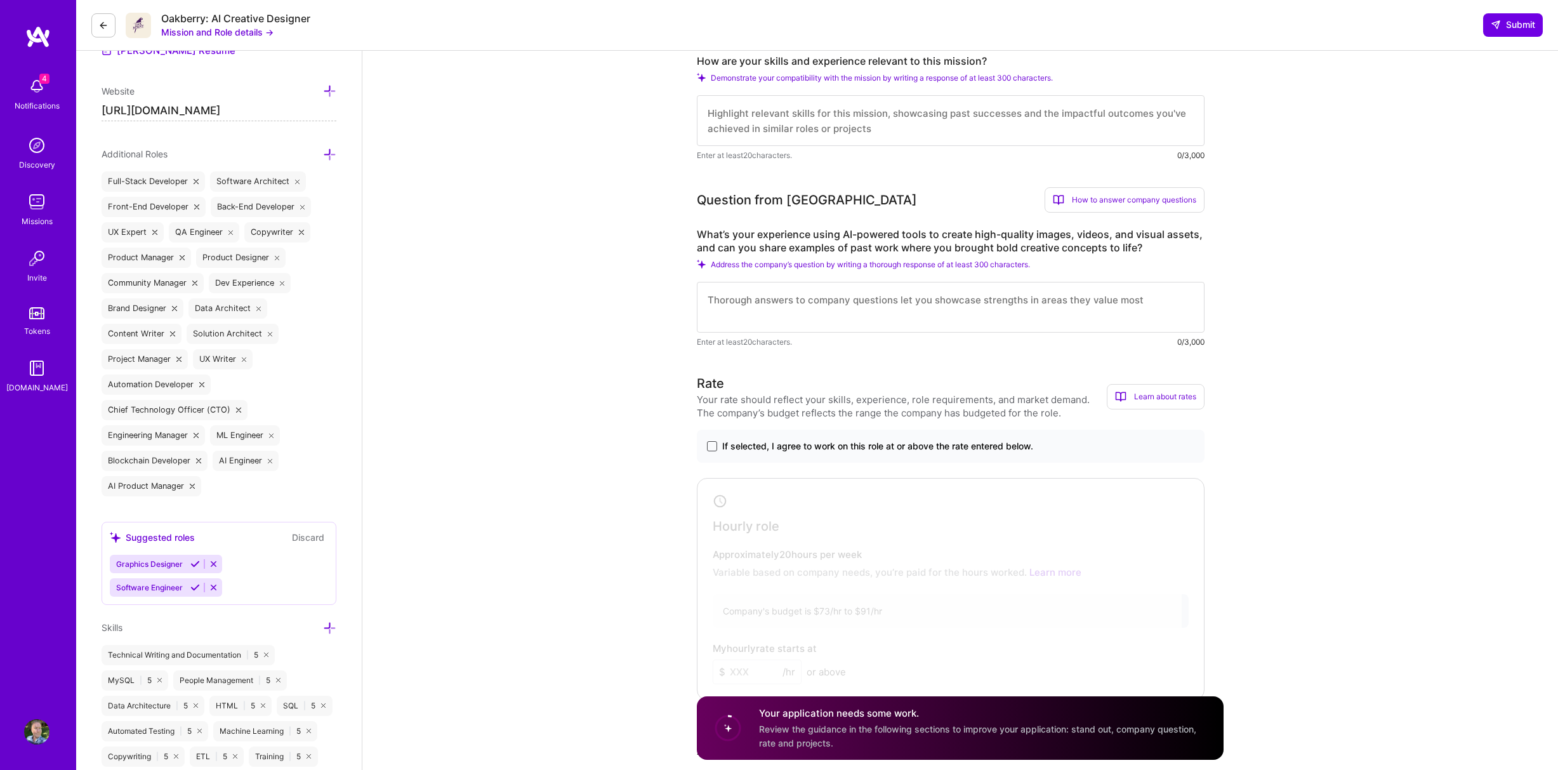
click at [714, 444] on span at bounding box center [712, 446] width 10 height 10
click at [0, 0] on input "If selected, I agree to work on this role at or above the rate entered below." at bounding box center [0, 0] width 0 height 0
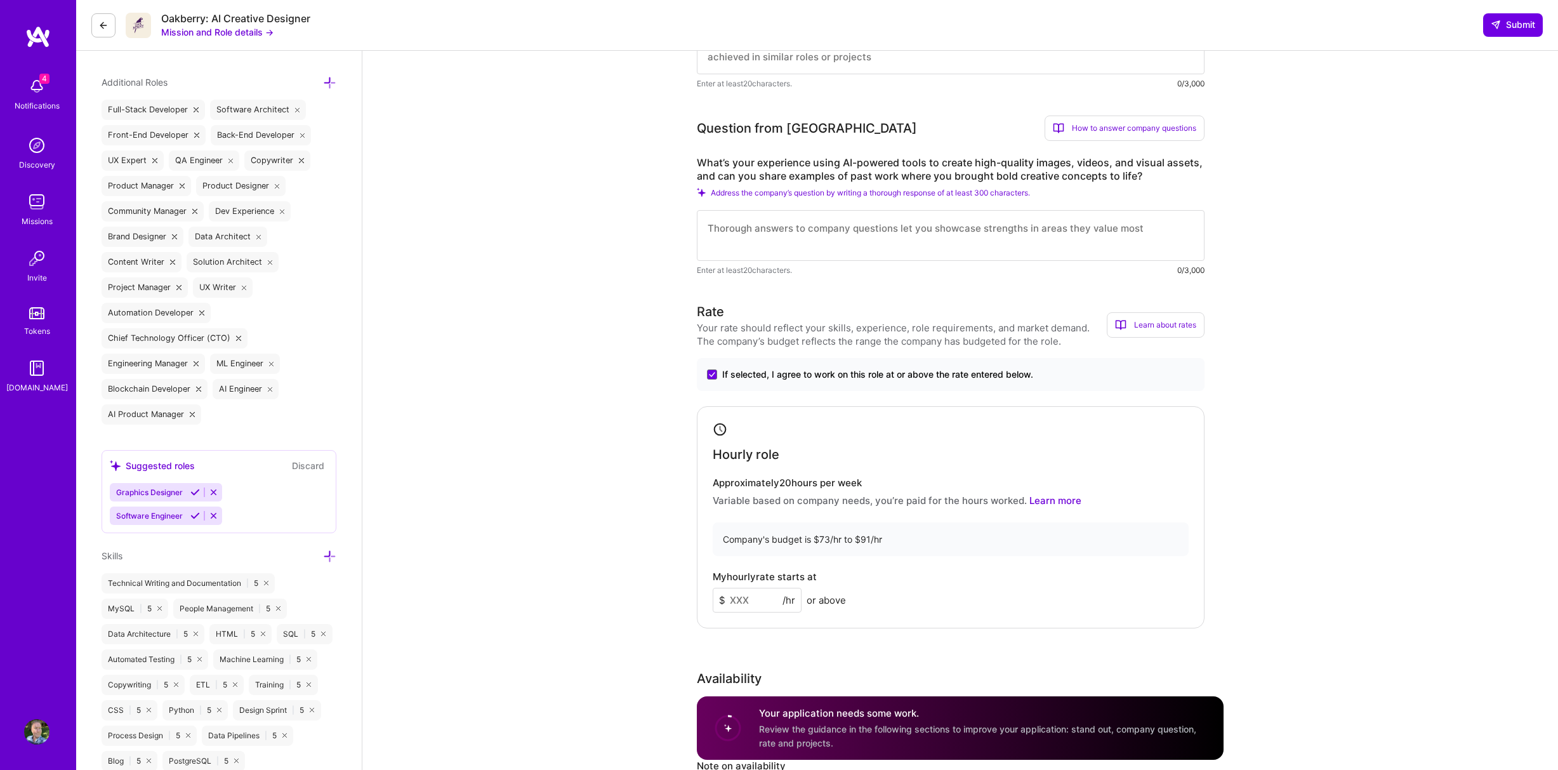
scroll to position [465, 0]
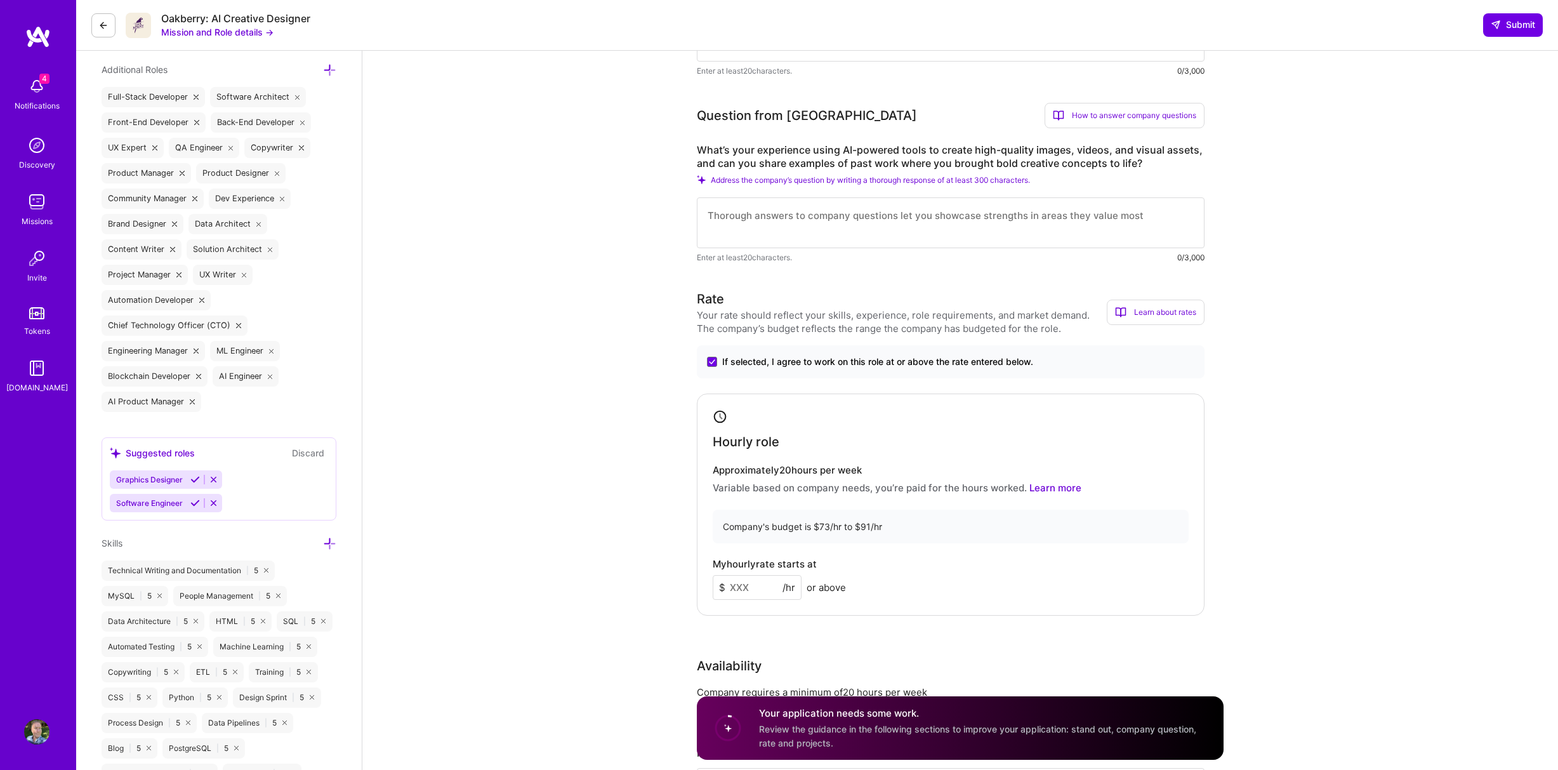
click at [765, 586] on input at bounding box center [757, 587] width 89 height 25
type input "80"
click at [801, 225] on textarea at bounding box center [951, 222] width 508 height 51
paste textarea "I've been building AI systems since 2018 - before the LLM boom - and have deep …"
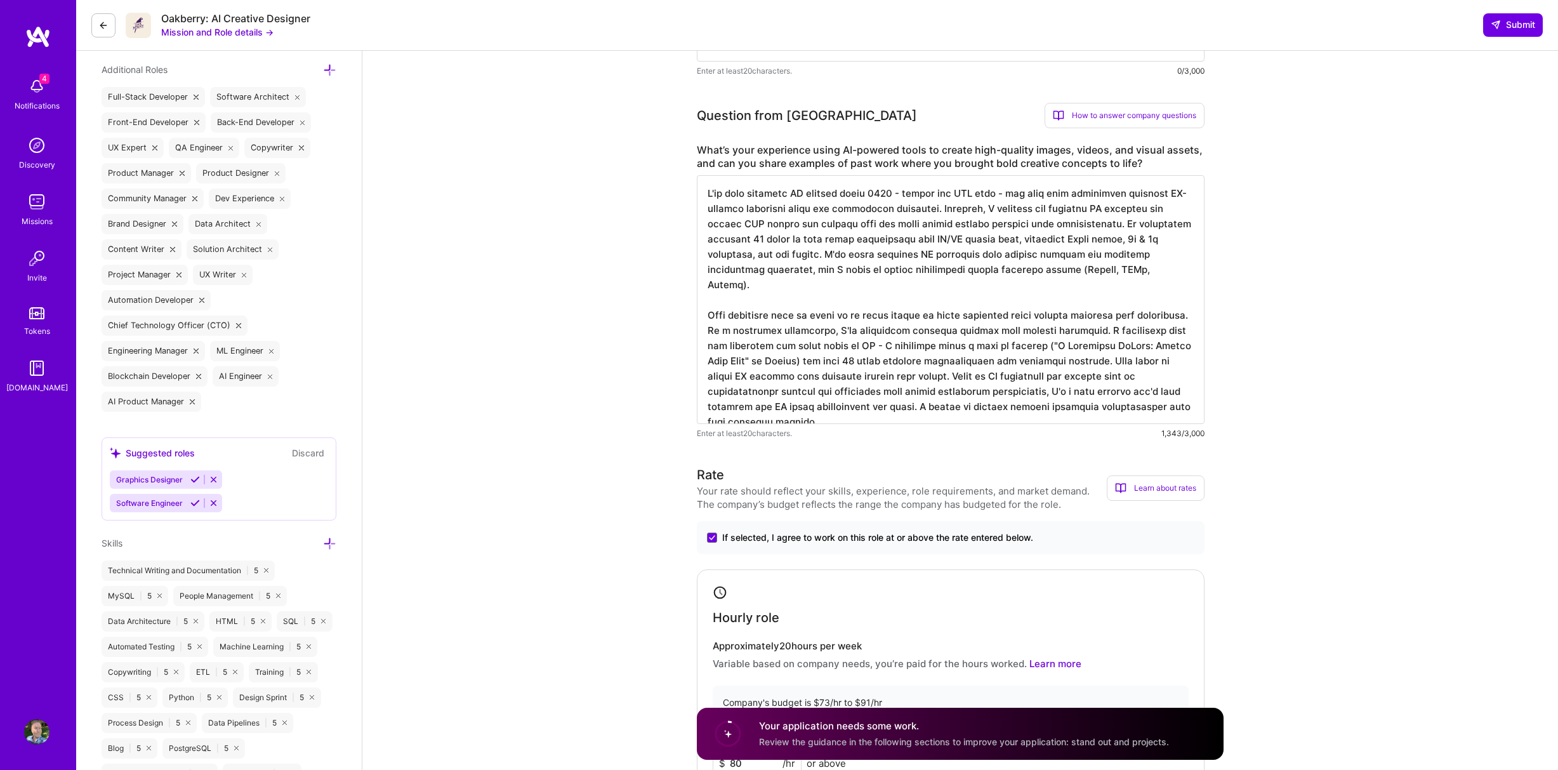
click at [798, 284] on textarea at bounding box center [951, 299] width 508 height 249
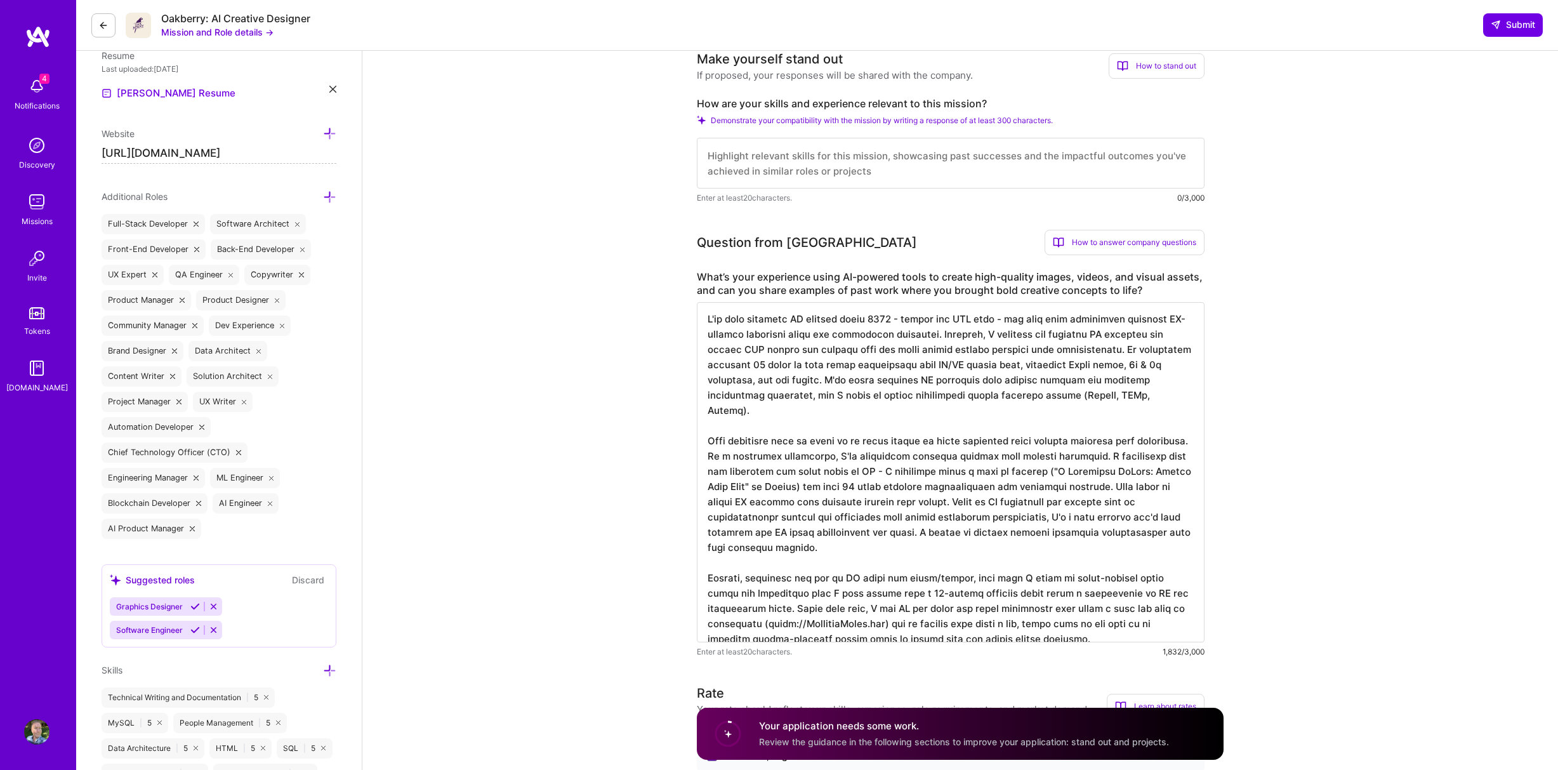
scroll to position [0, 0]
drag, startPoint x: 832, startPoint y: 535, endPoint x: 706, endPoint y: 321, distance: 248.4
click at [706, 321] on textarea at bounding box center [951, 472] width 508 height 340
click at [810, 380] on textarea at bounding box center [951, 472] width 508 height 340
type textarea "I've been building AI systems since 2018 - before the LLM boom - and have deep …"
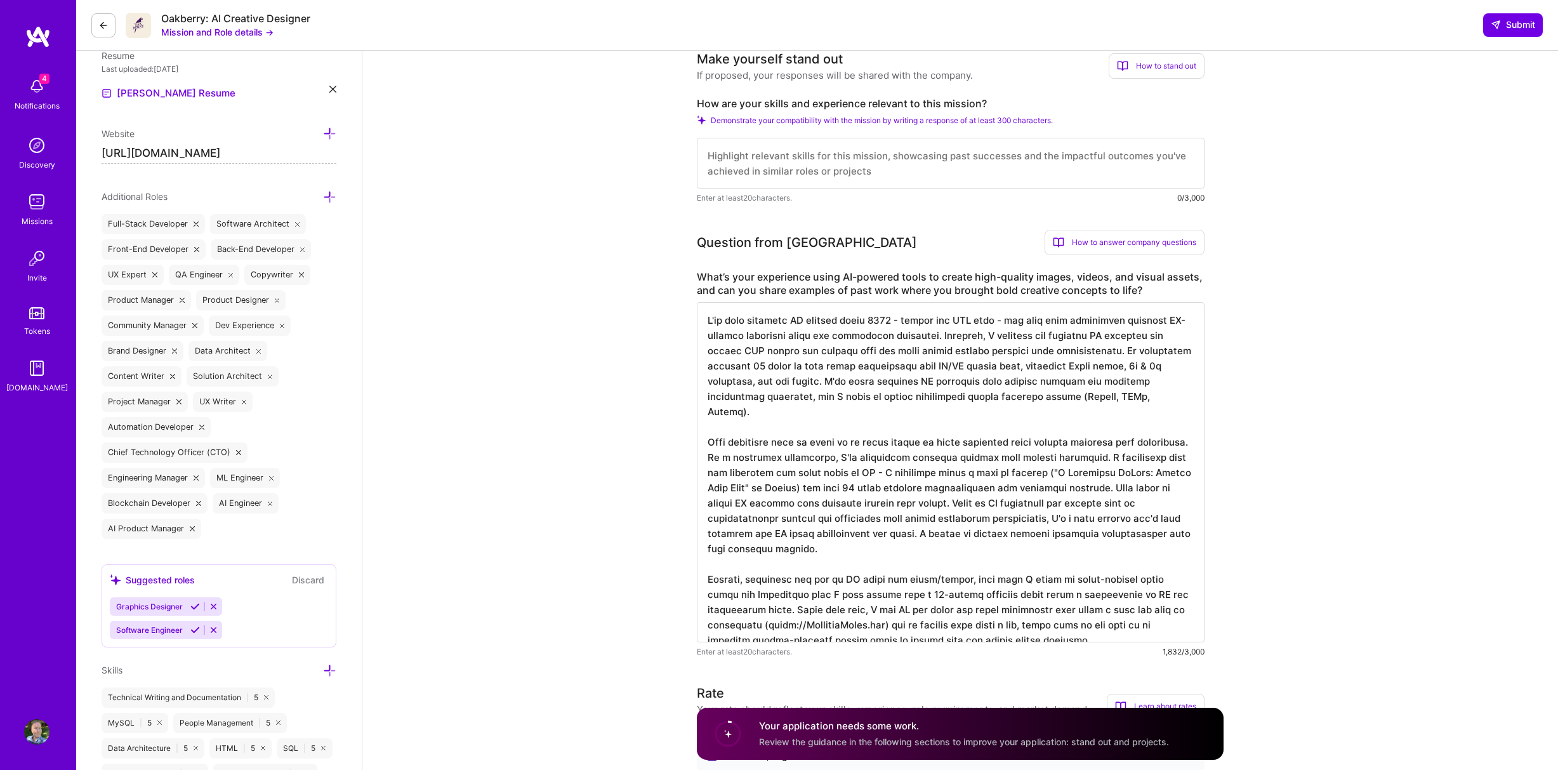
click at [818, 159] on textarea at bounding box center [951, 163] width 508 height 51
paste textarea "I've been building AI systems since 2018 - before the LLM boom - and have deep …"
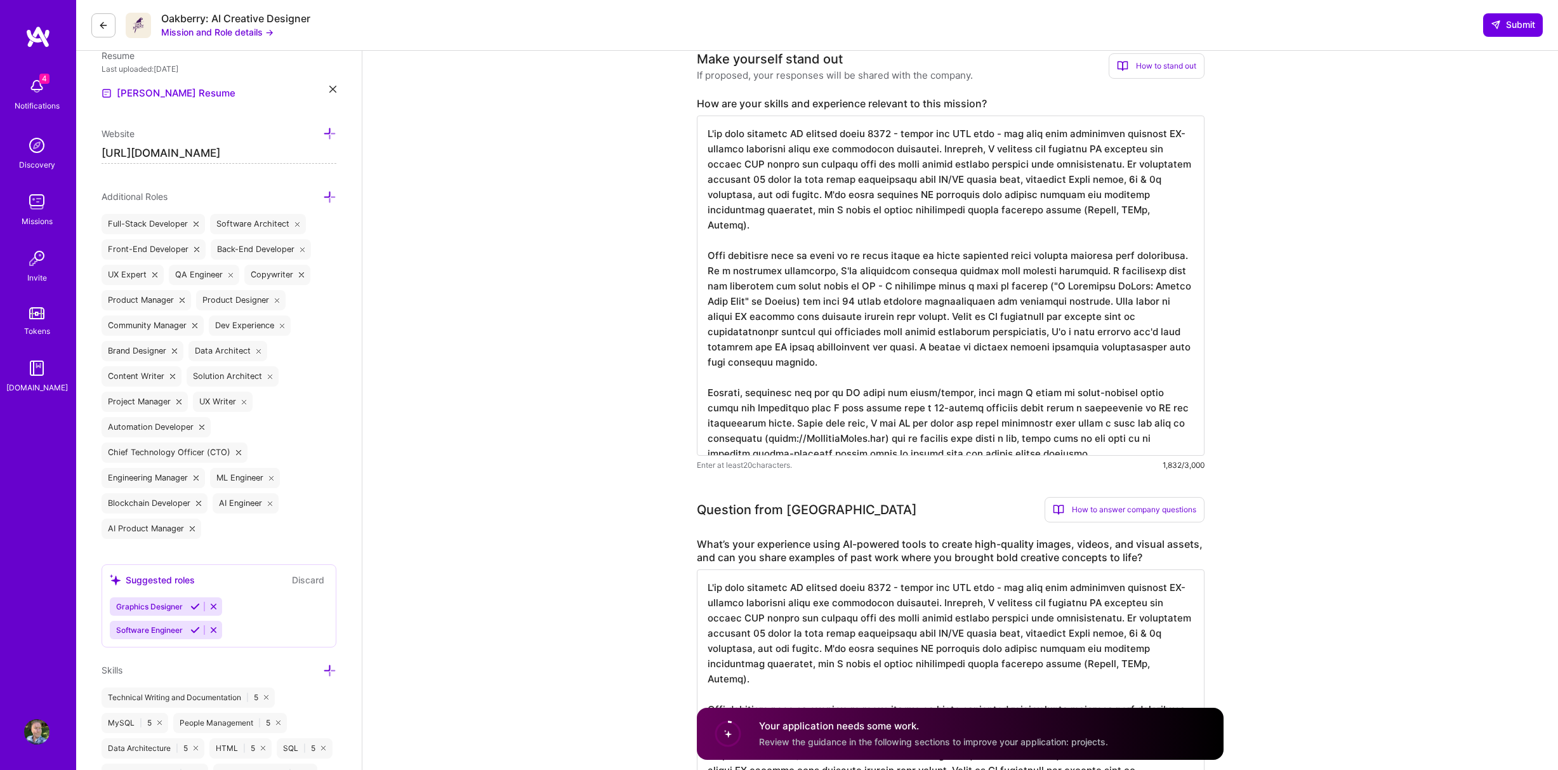
click at [984, 380] on textarea at bounding box center [951, 286] width 508 height 340
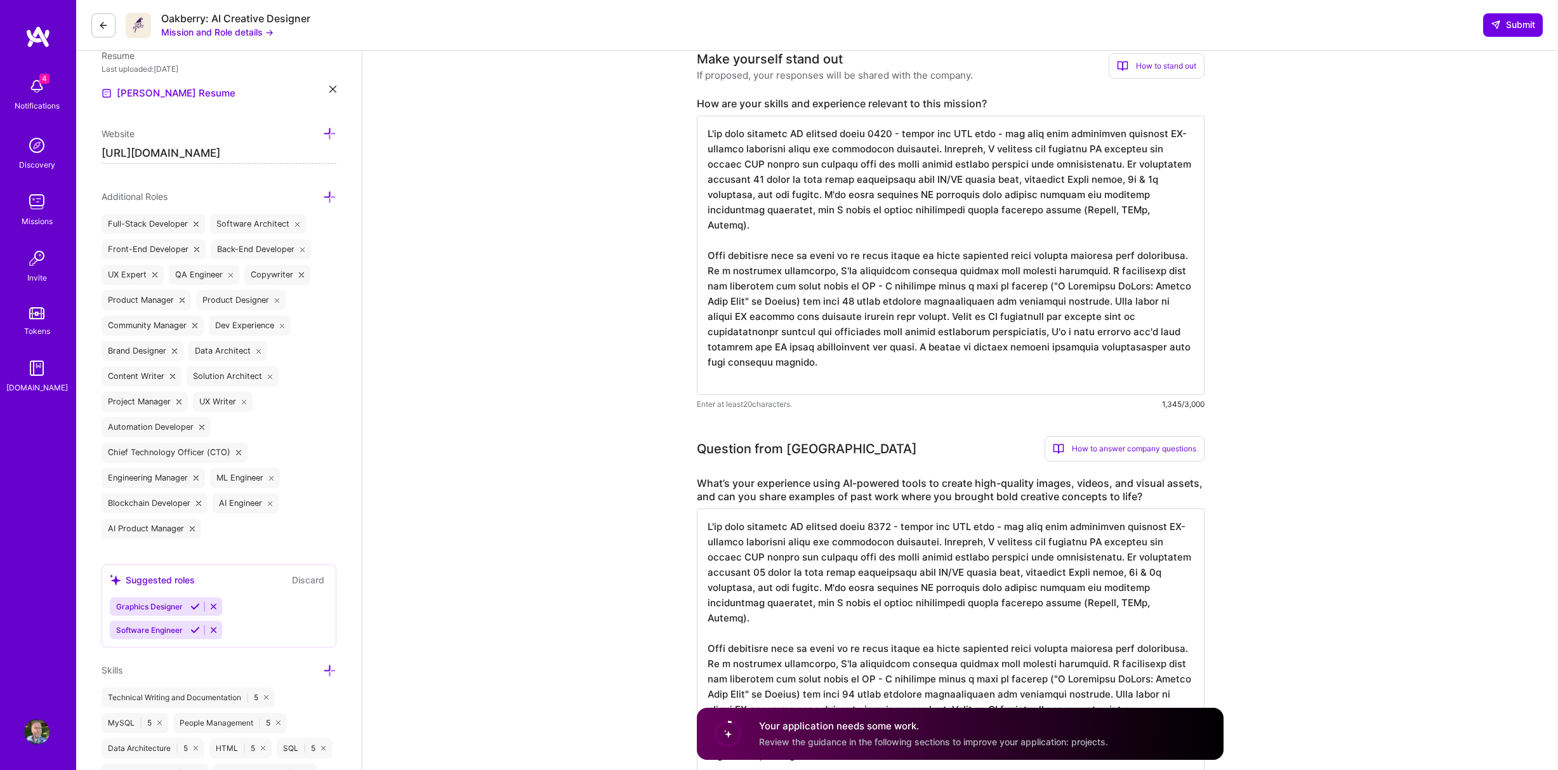
type textarea "I've been building AI systems since 2018 - before the LLM boom - and have deep …"
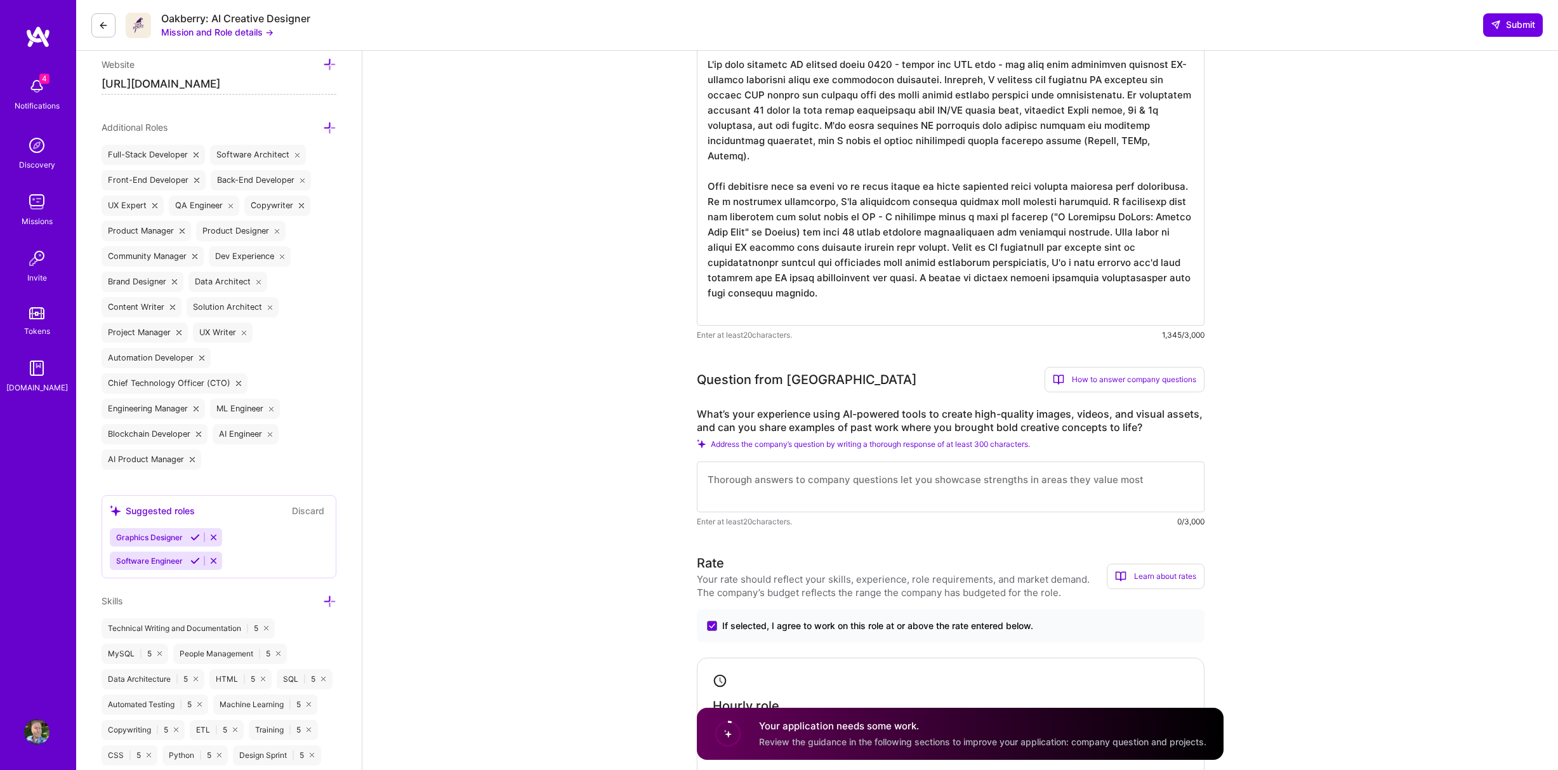
paste textarea "Finally, regarding the use of AI tools for audio/visual, last year I wrote an a…"
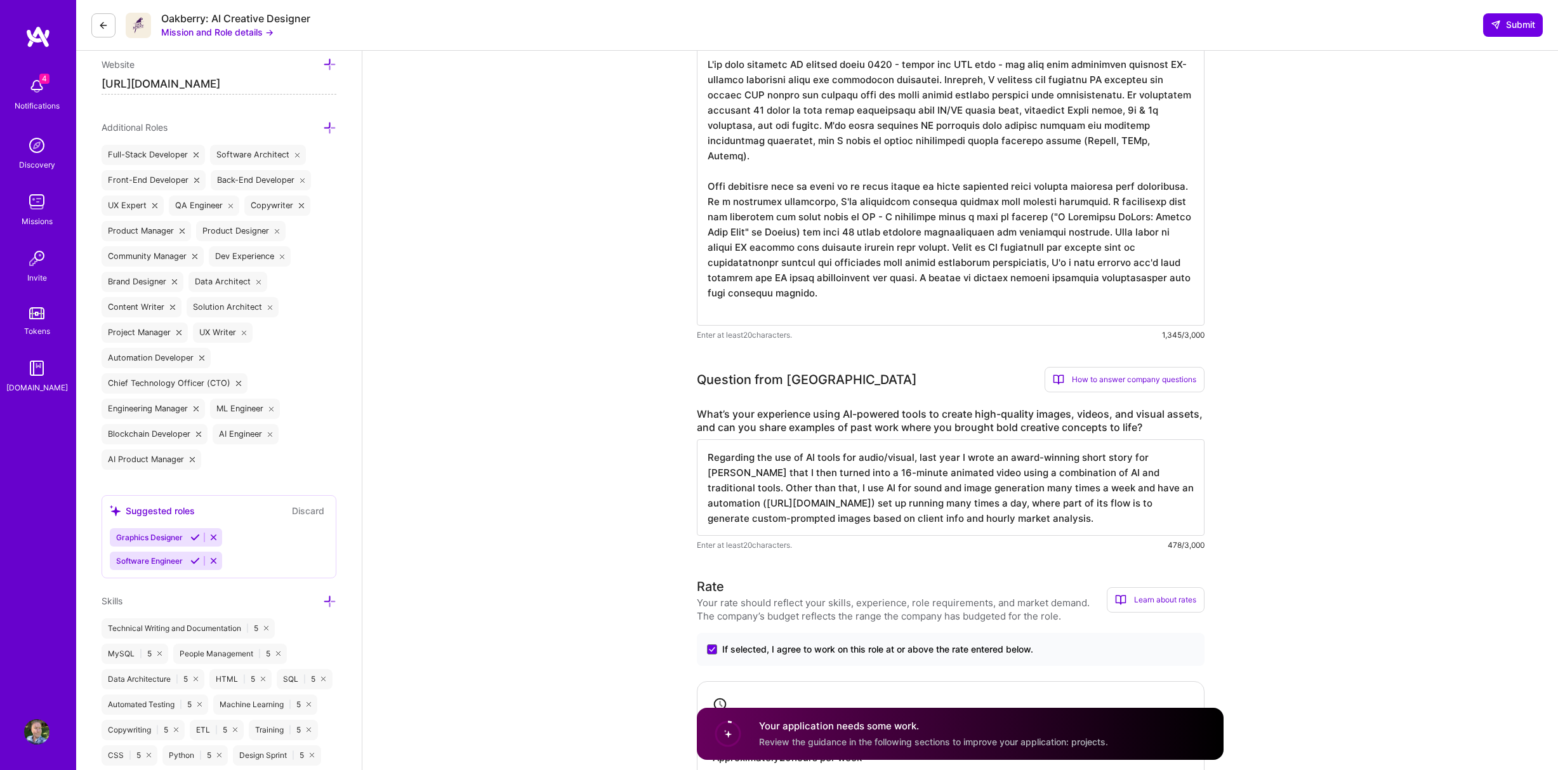
click at [1104, 475] on textarea "Regarding the use of AI tools for audio/visual, last year I wrote an award-winn…" at bounding box center [951, 487] width 508 height 96
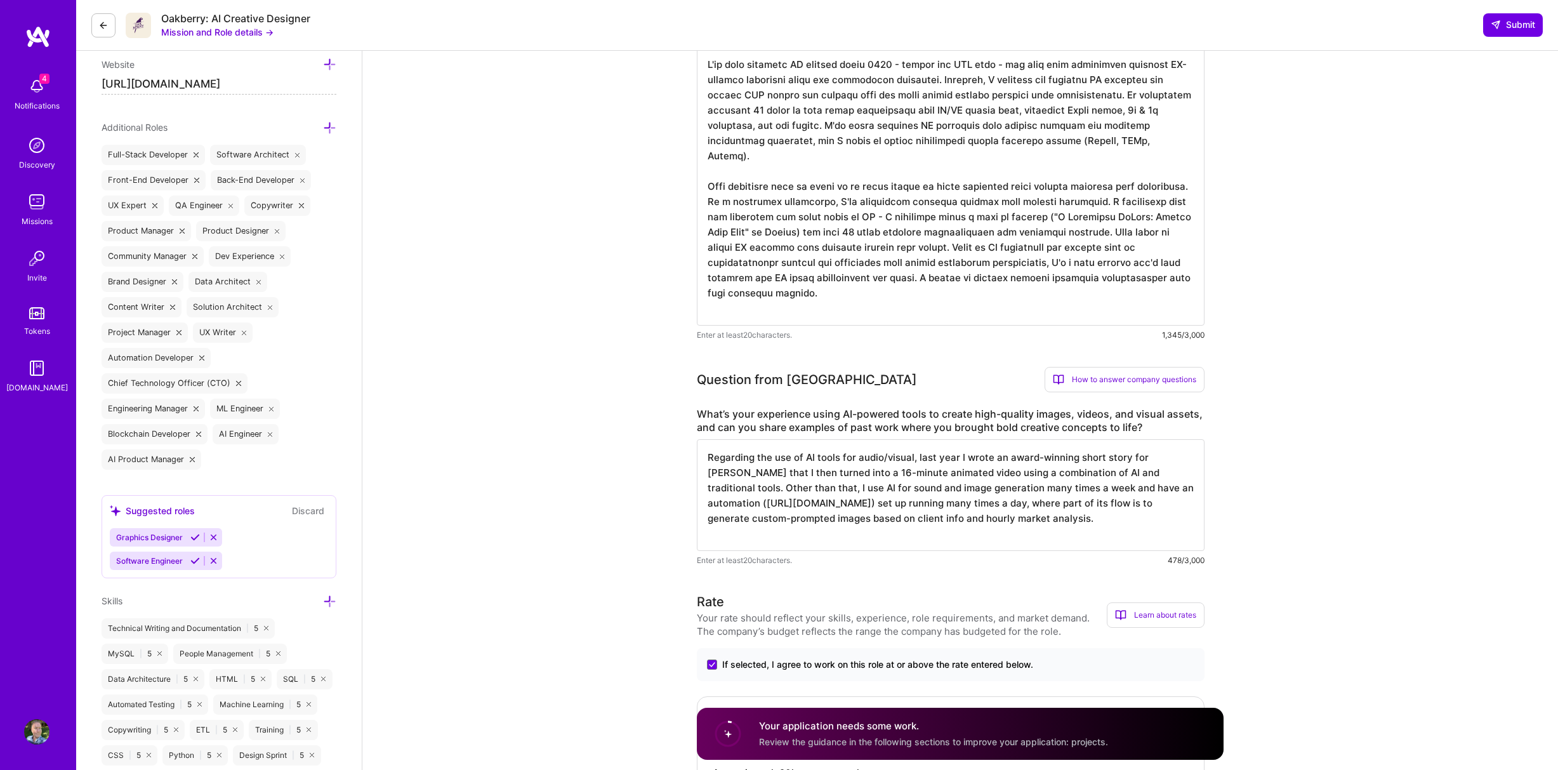
paste textarea "My AI experience has centered on building conversational AI systems and marketi…"
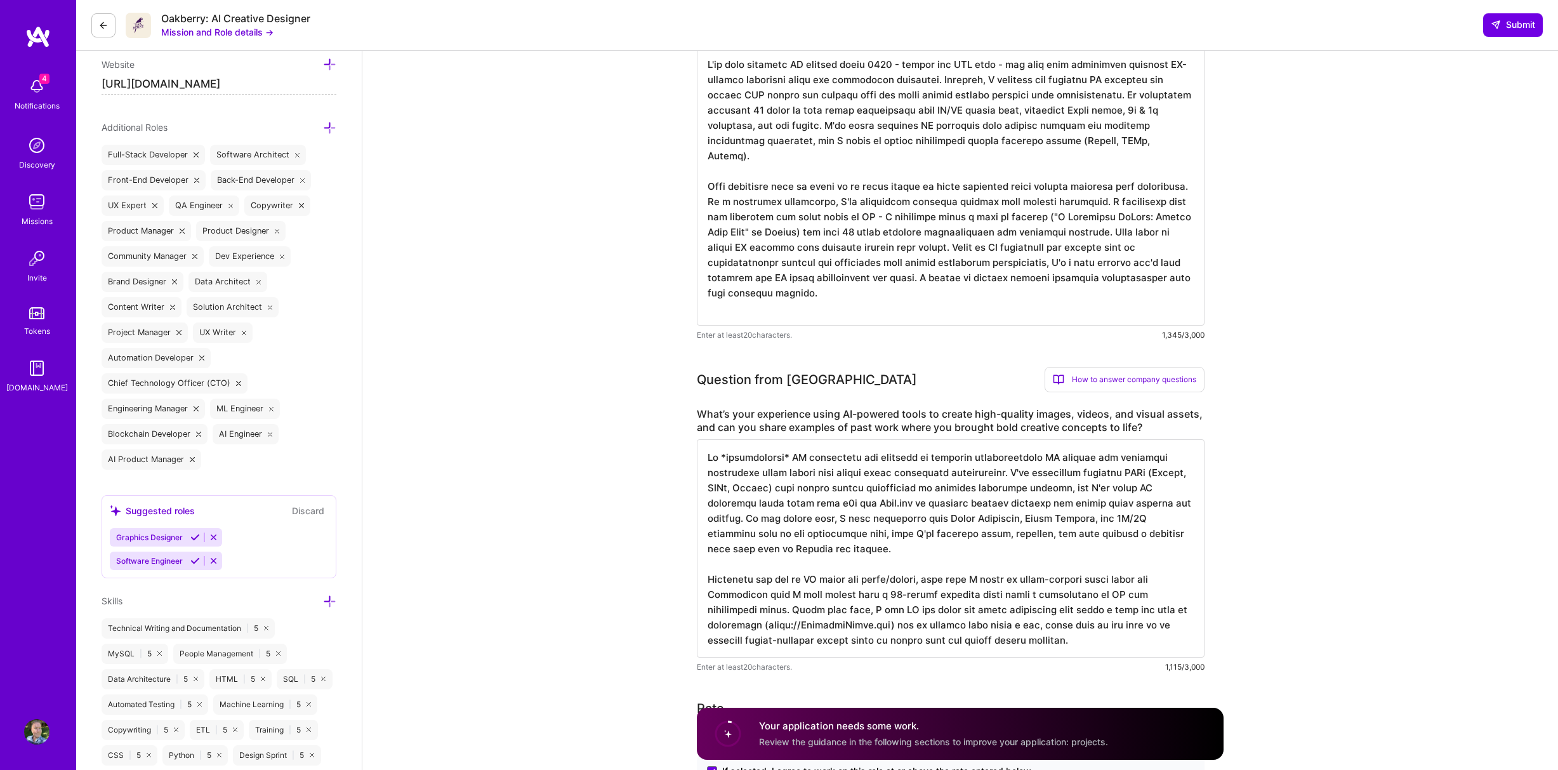
click at [1098, 519] on textarea at bounding box center [951, 548] width 508 height 218
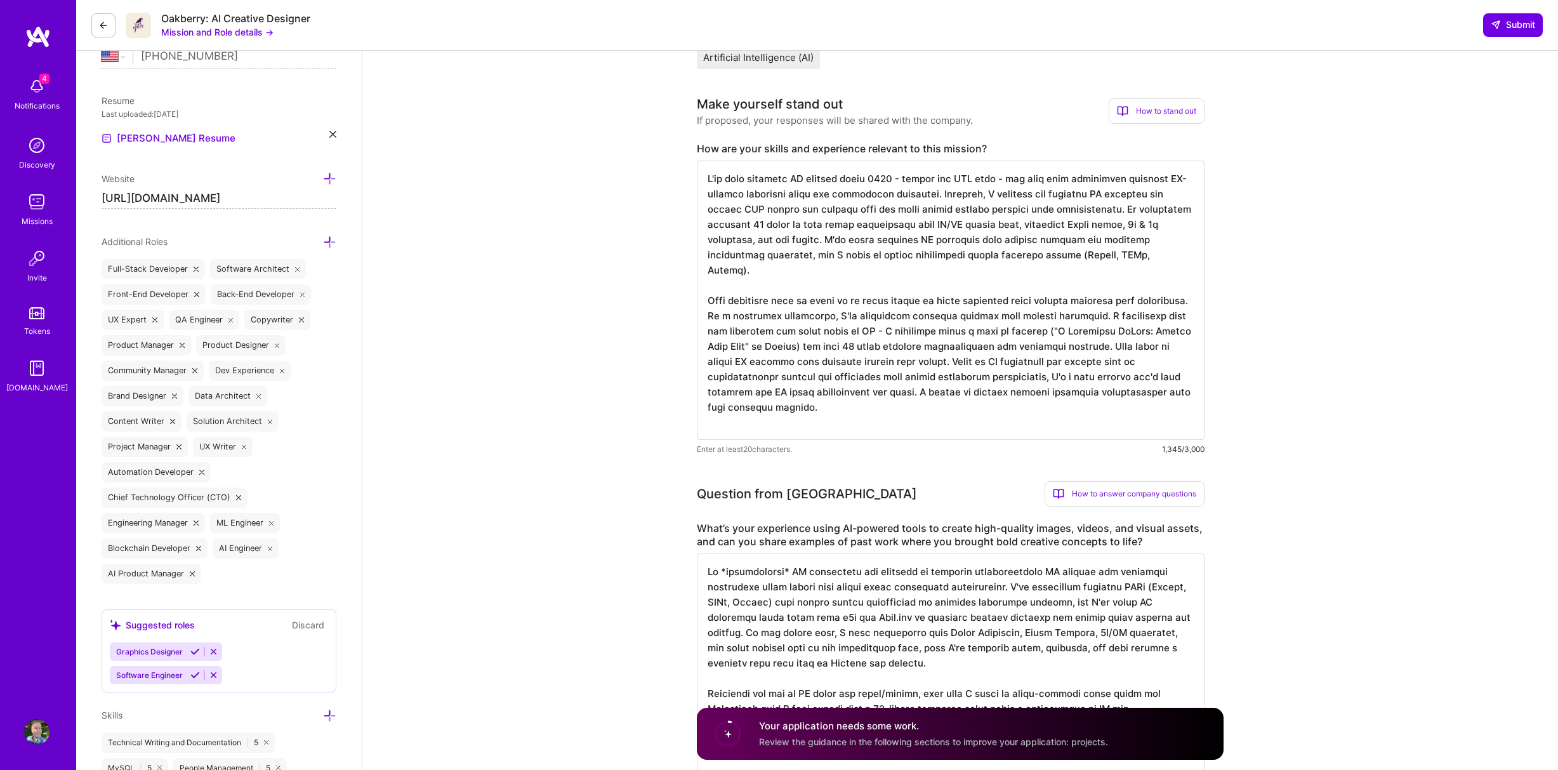
scroll to position [281, 0]
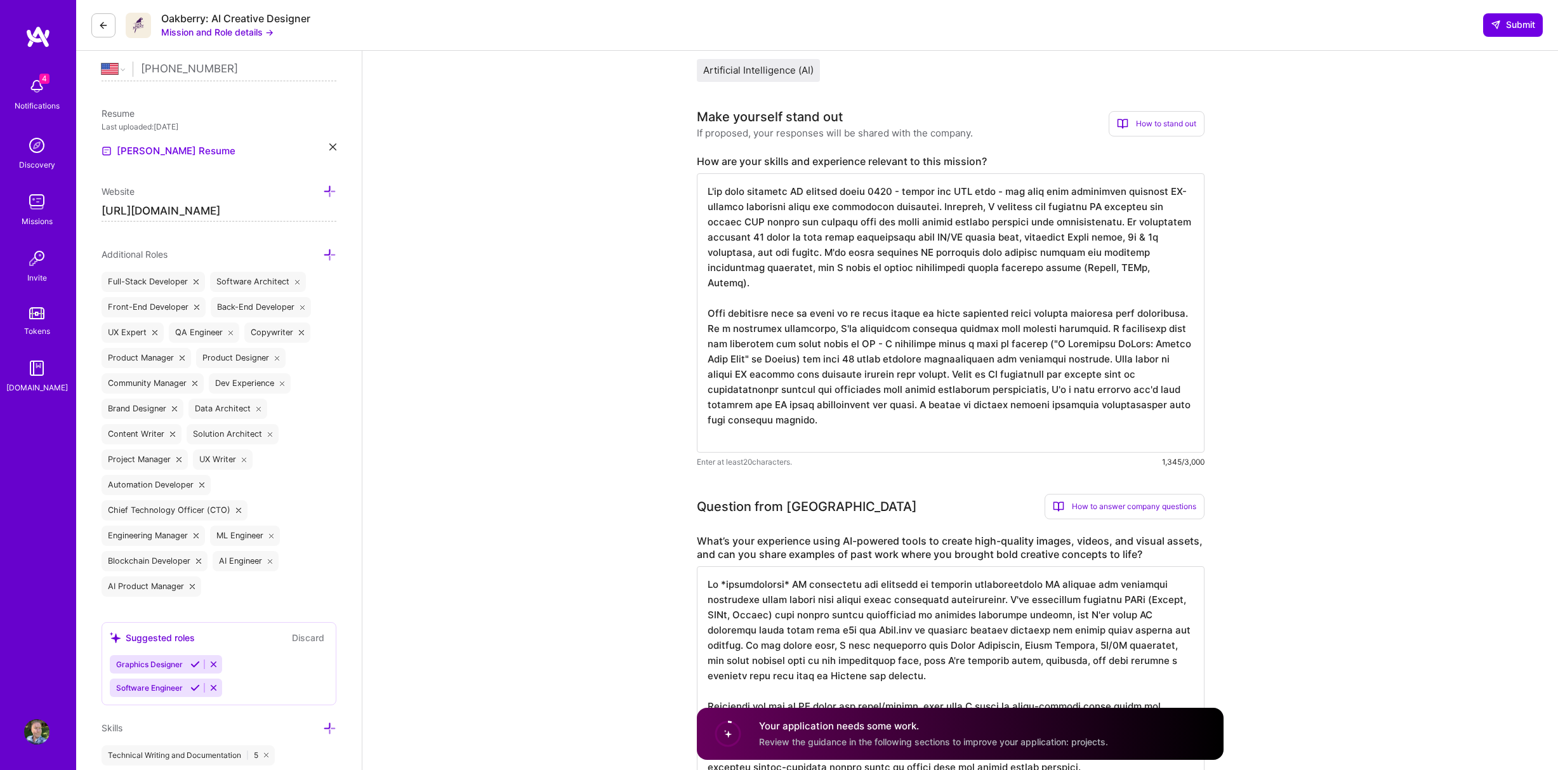
type textarea "My *professional* AI experience has centered on building conversational AI syst…"
click at [1134, 235] on textarea at bounding box center [951, 312] width 508 height 279
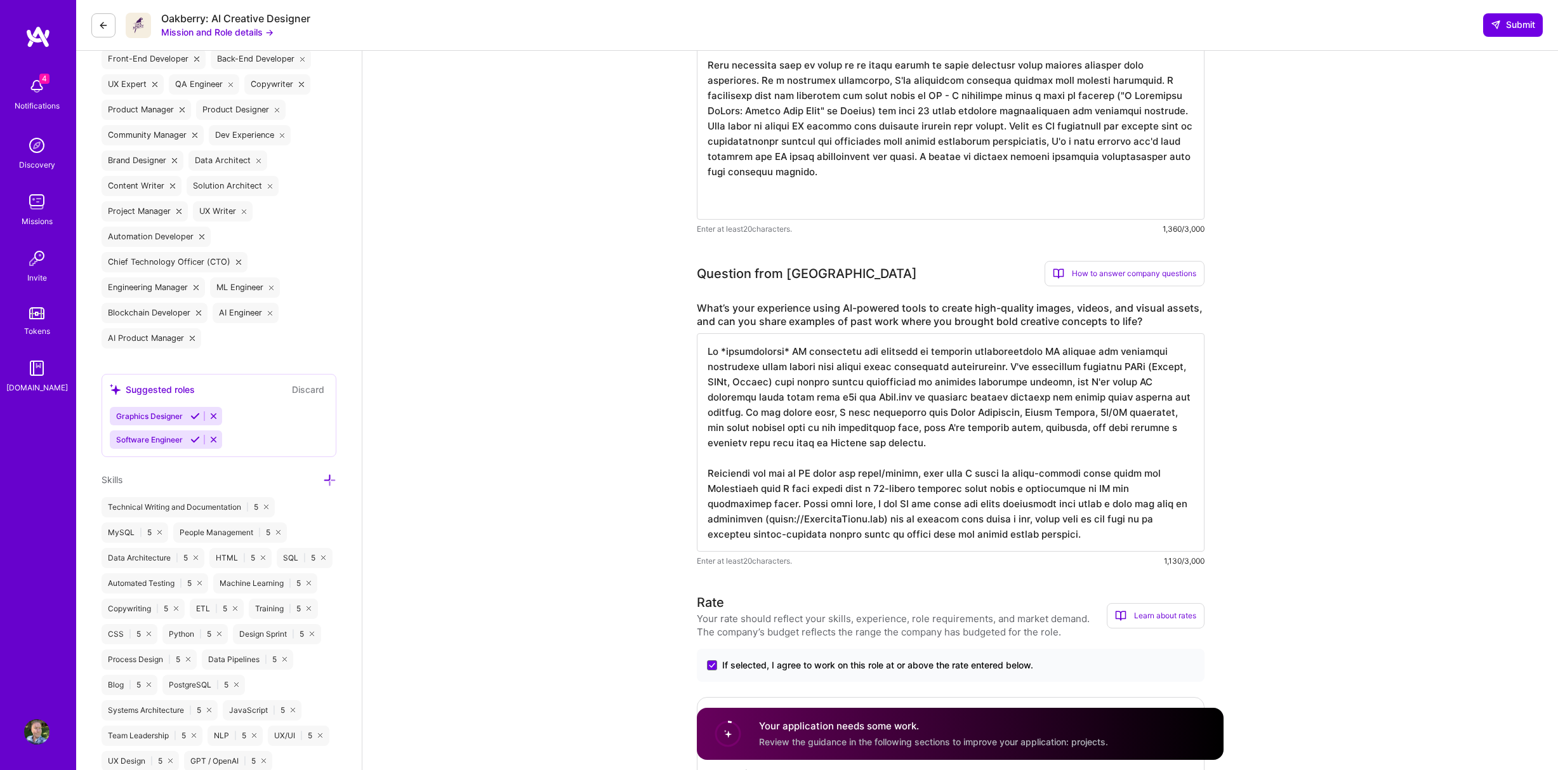
scroll to position [534, 0]
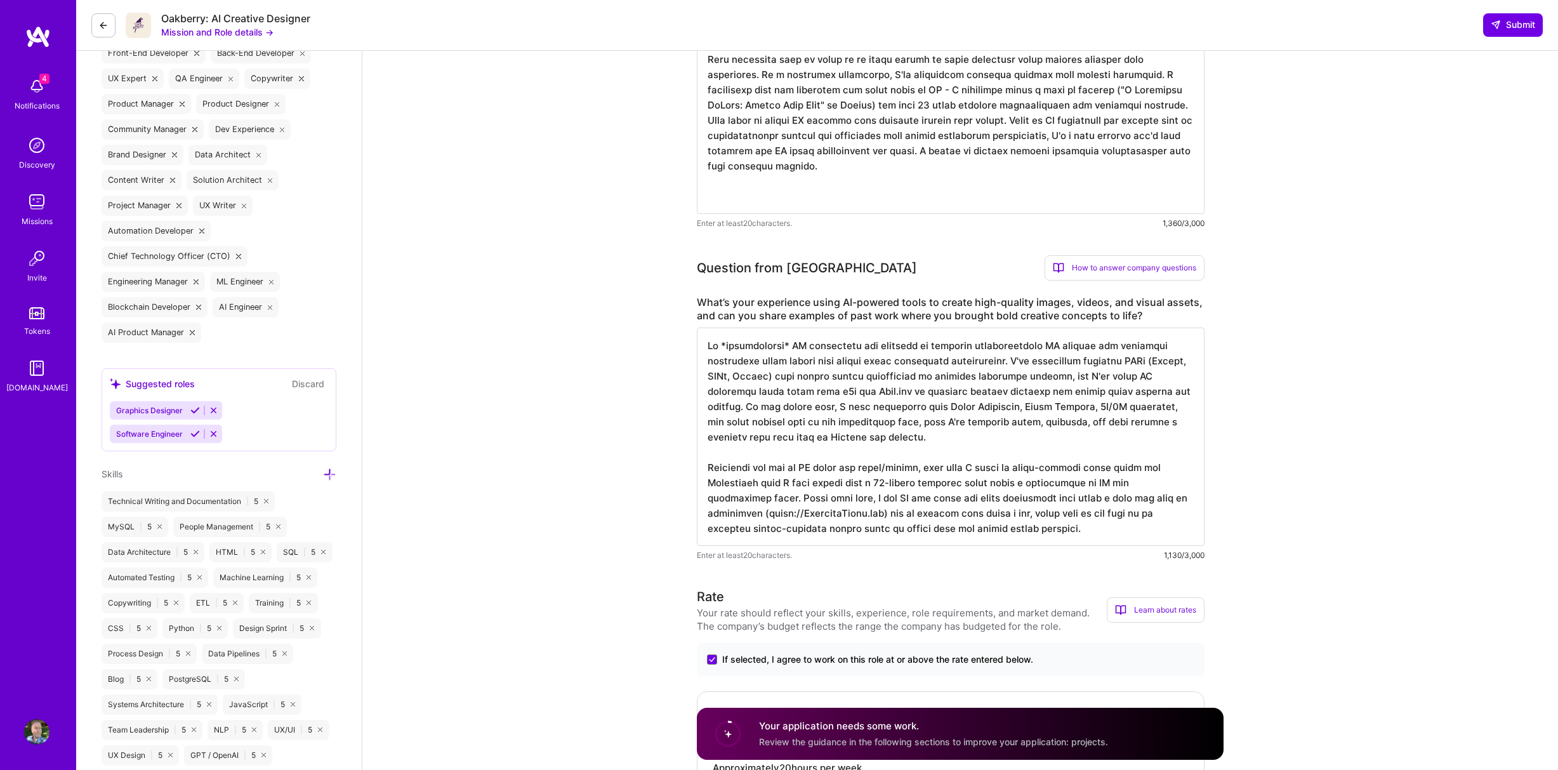
type textarea "I've been building AI systems since 2018 - before the LLM boom - and have deep …"
click at [934, 407] on textarea at bounding box center [951, 436] width 508 height 218
click at [710, 468] on textarea at bounding box center [951, 436] width 508 height 218
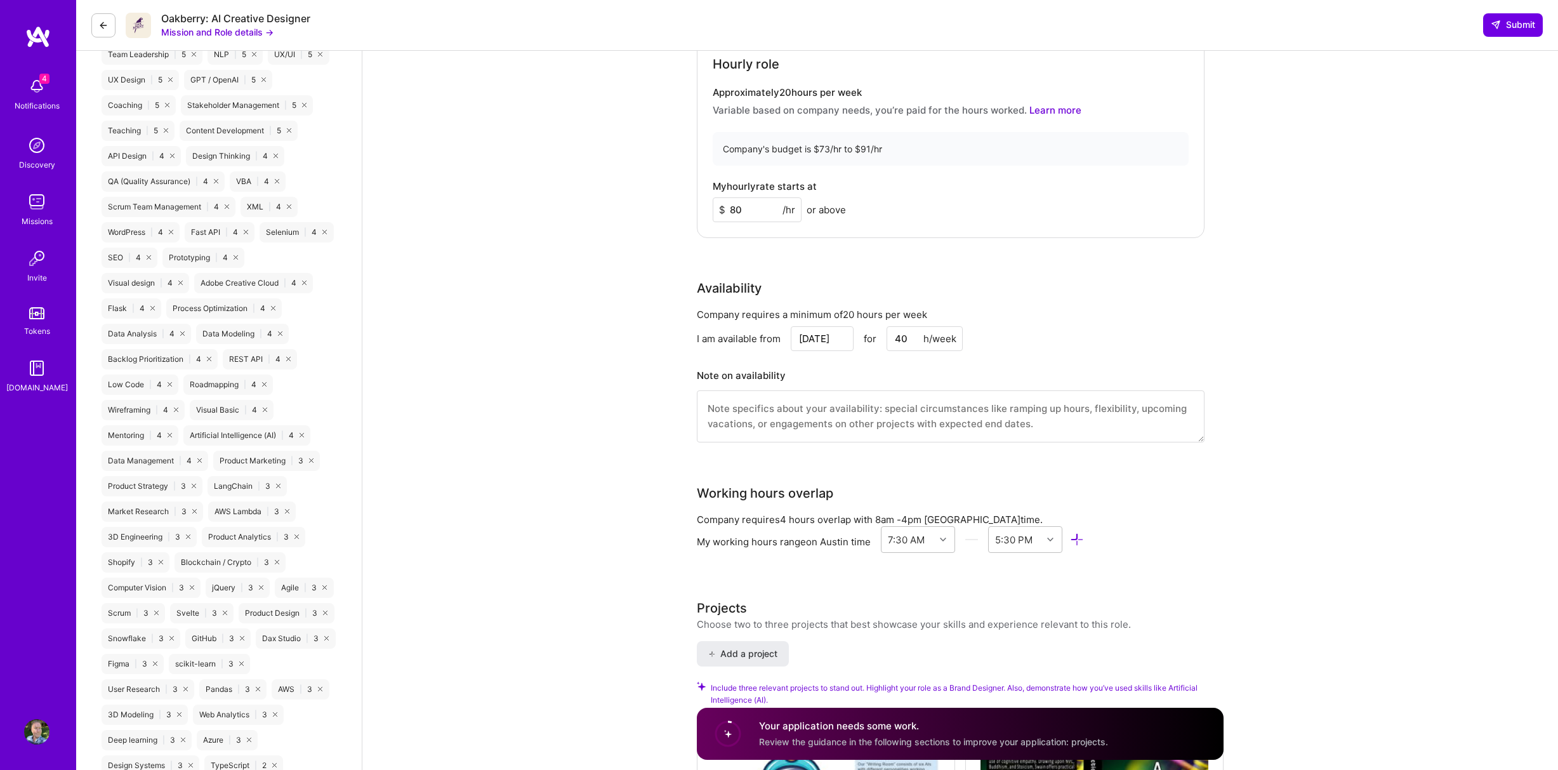
scroll to position [1212, 0]
type textarea "My *professional* AI experience has centered on building conversational AI syst…"
click at [820, 333] on input "Sep 1" at bounding box center [822, 336] width 63 height 25
click at [739, 239] on div "8" at bounding box center [736, 237] width 17 height 17
type input "Sep 8"
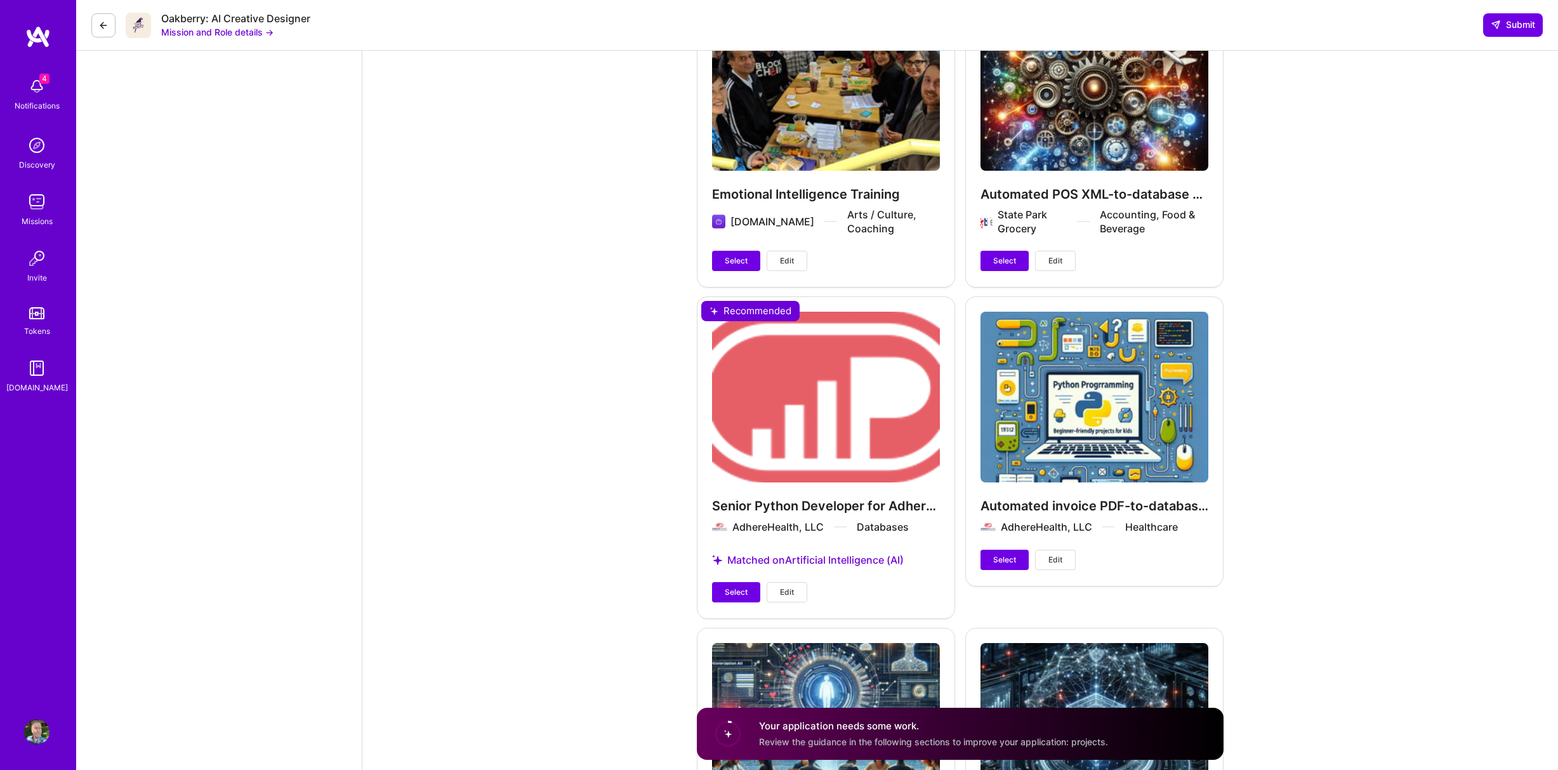
scroll to position [2946, 0]
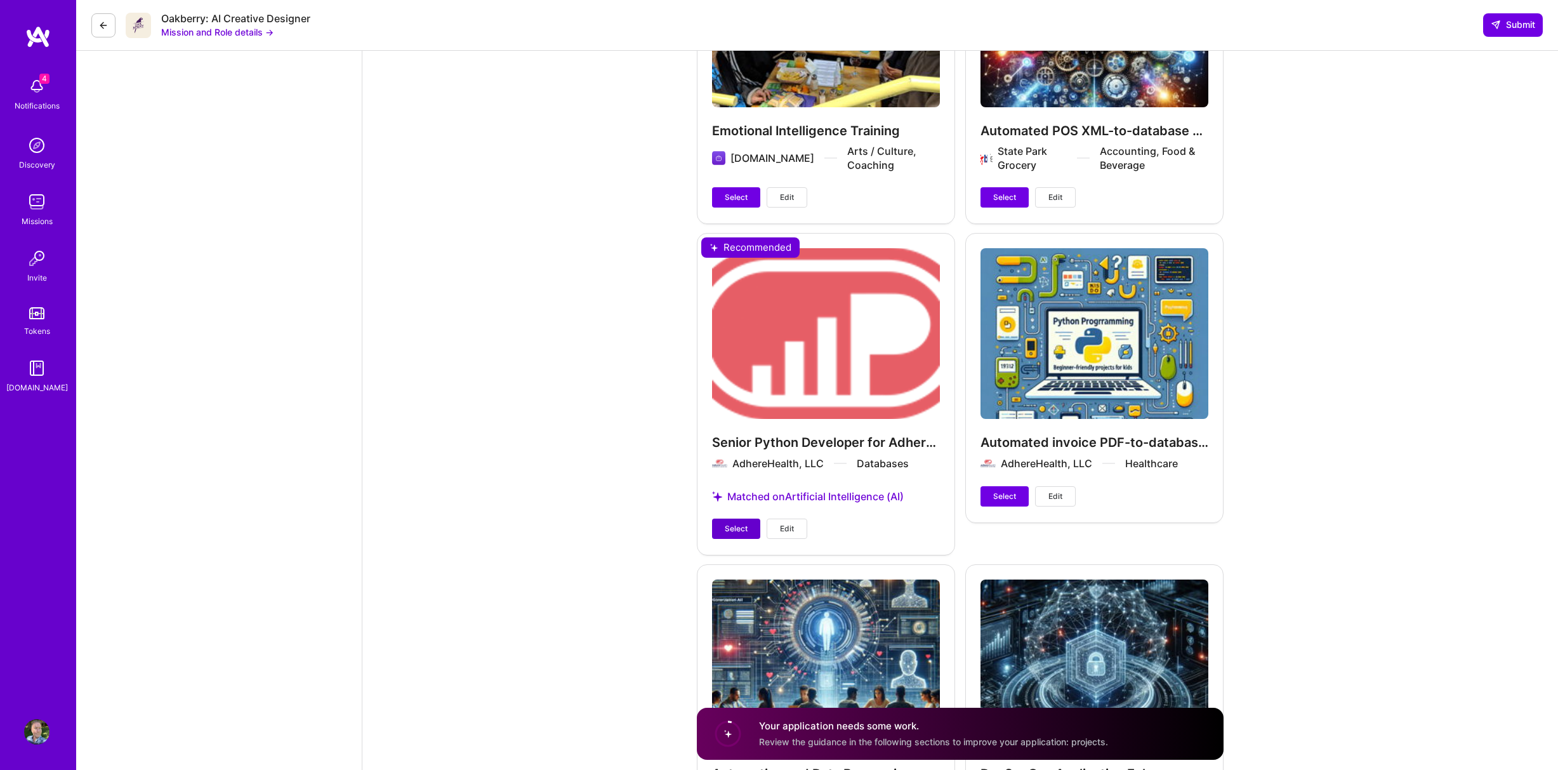
click at [745, 527] on span "Select" at bounding box center [736, 528] width 23 height 11
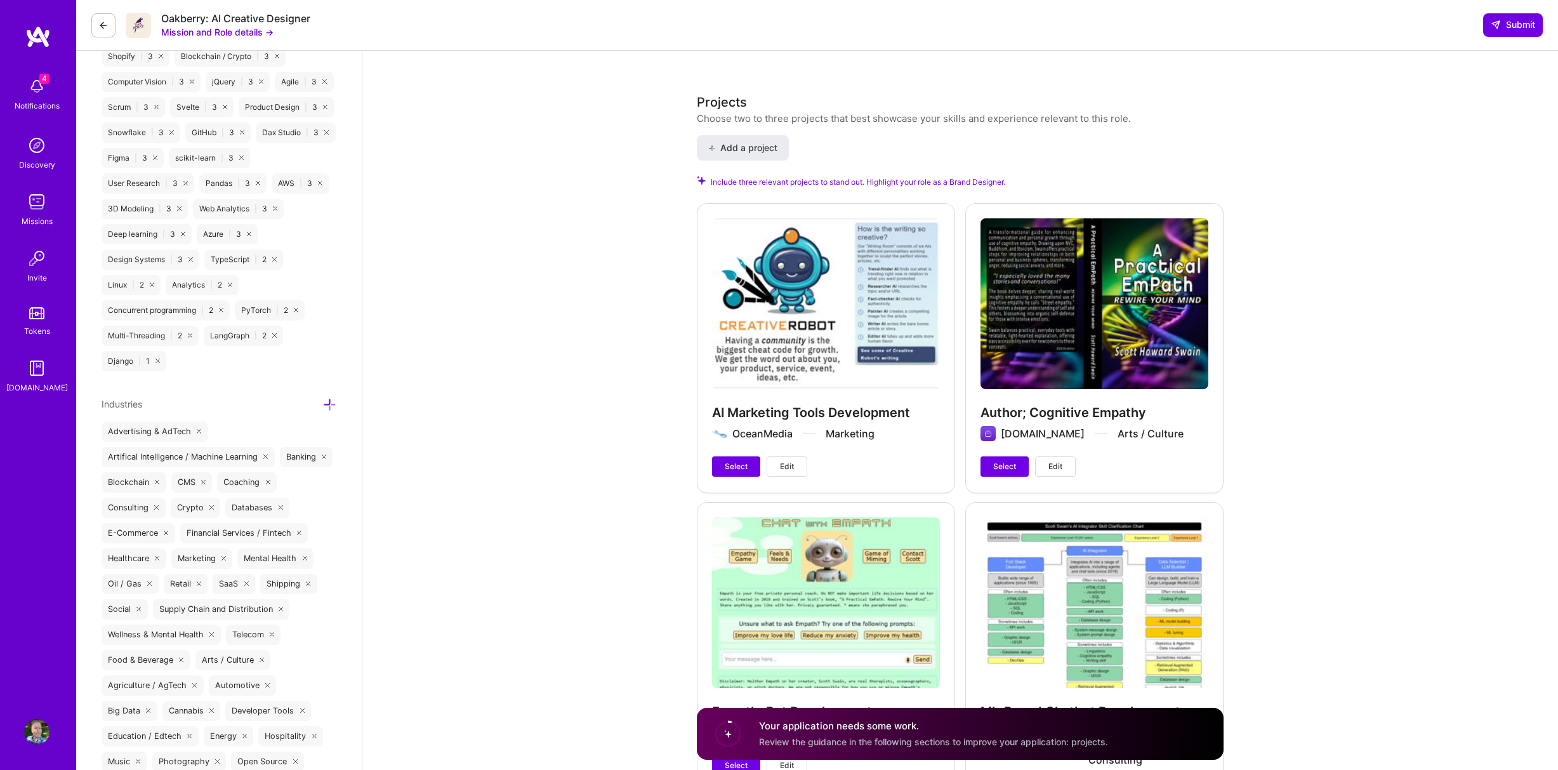
scroll to position [1689, 0]
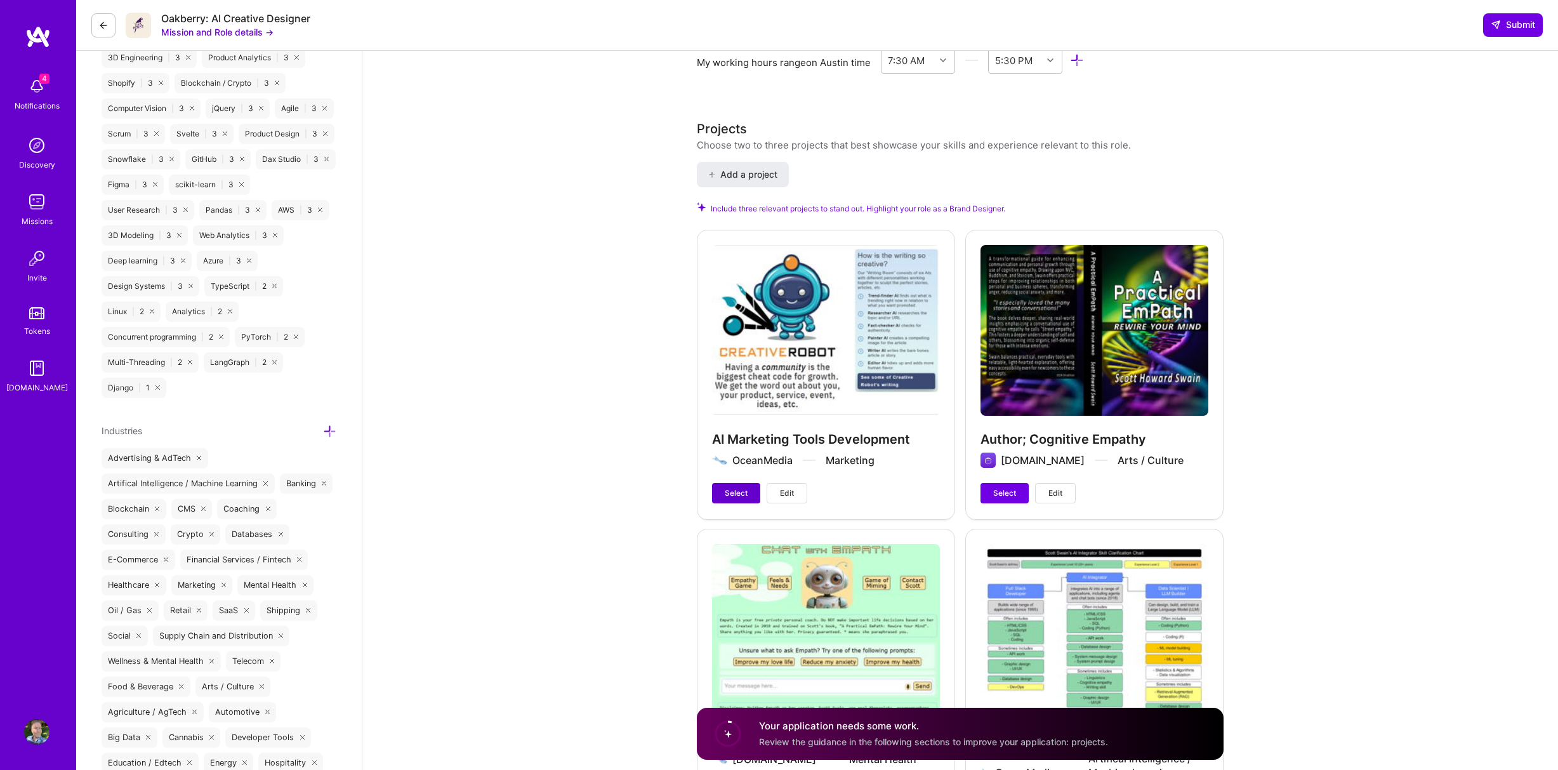
click at [736, 498] on span "Select" at bounding box center [736, 492] width 23 height 11
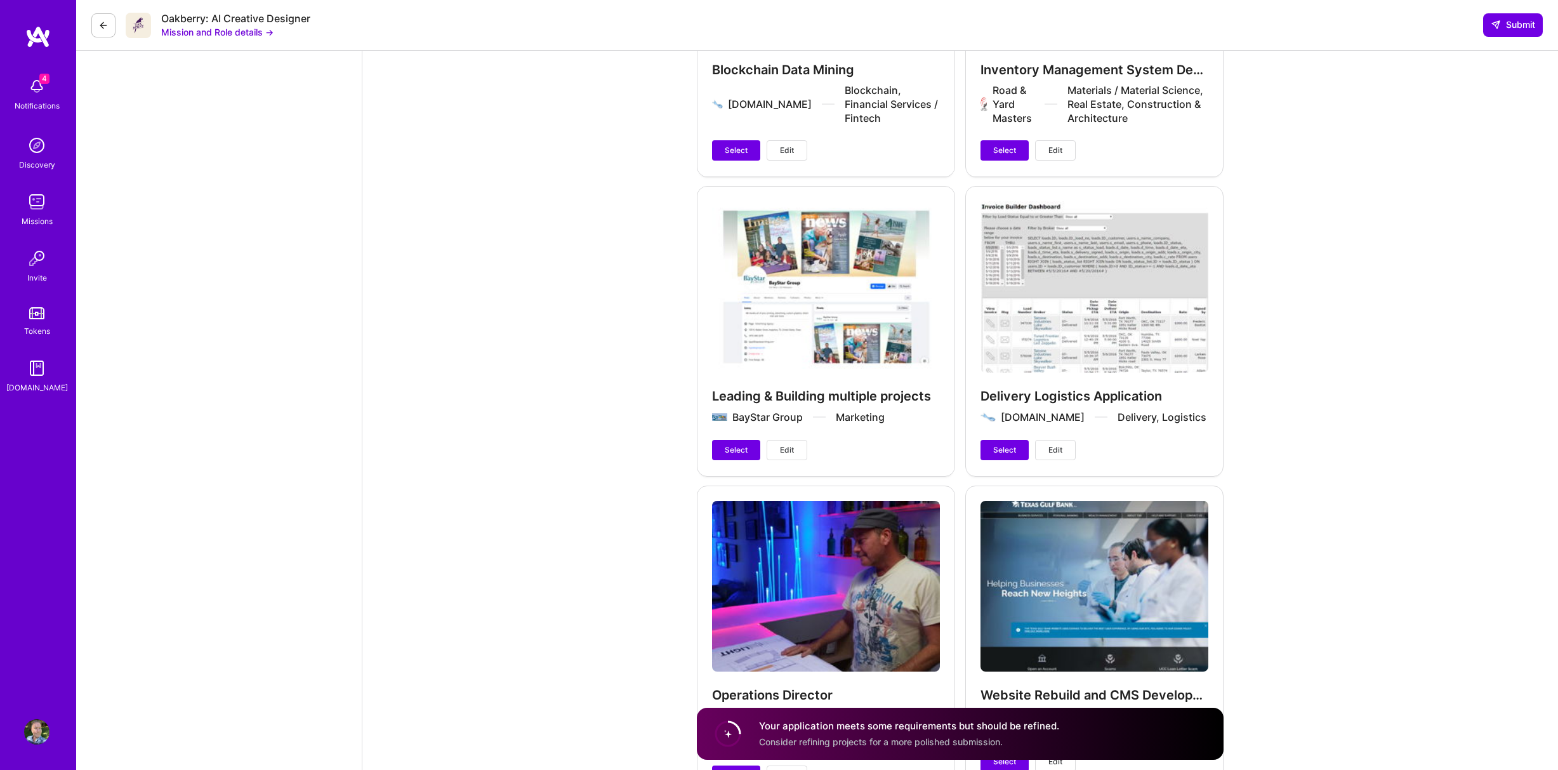
scroll to position [3932, 0]
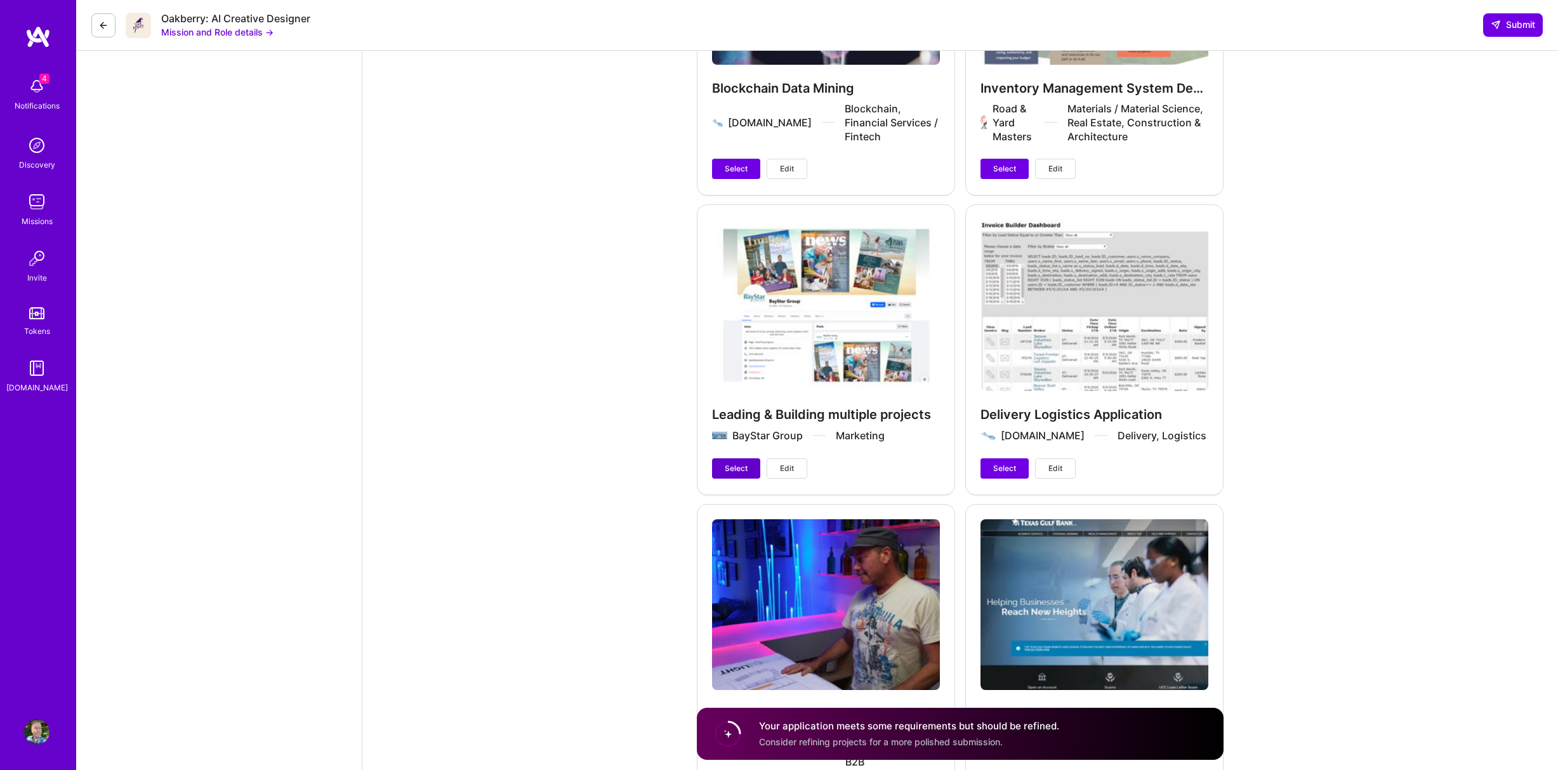
click at [723, 461] on button "Select" at bounding box center [736, 468] width 48 height 20
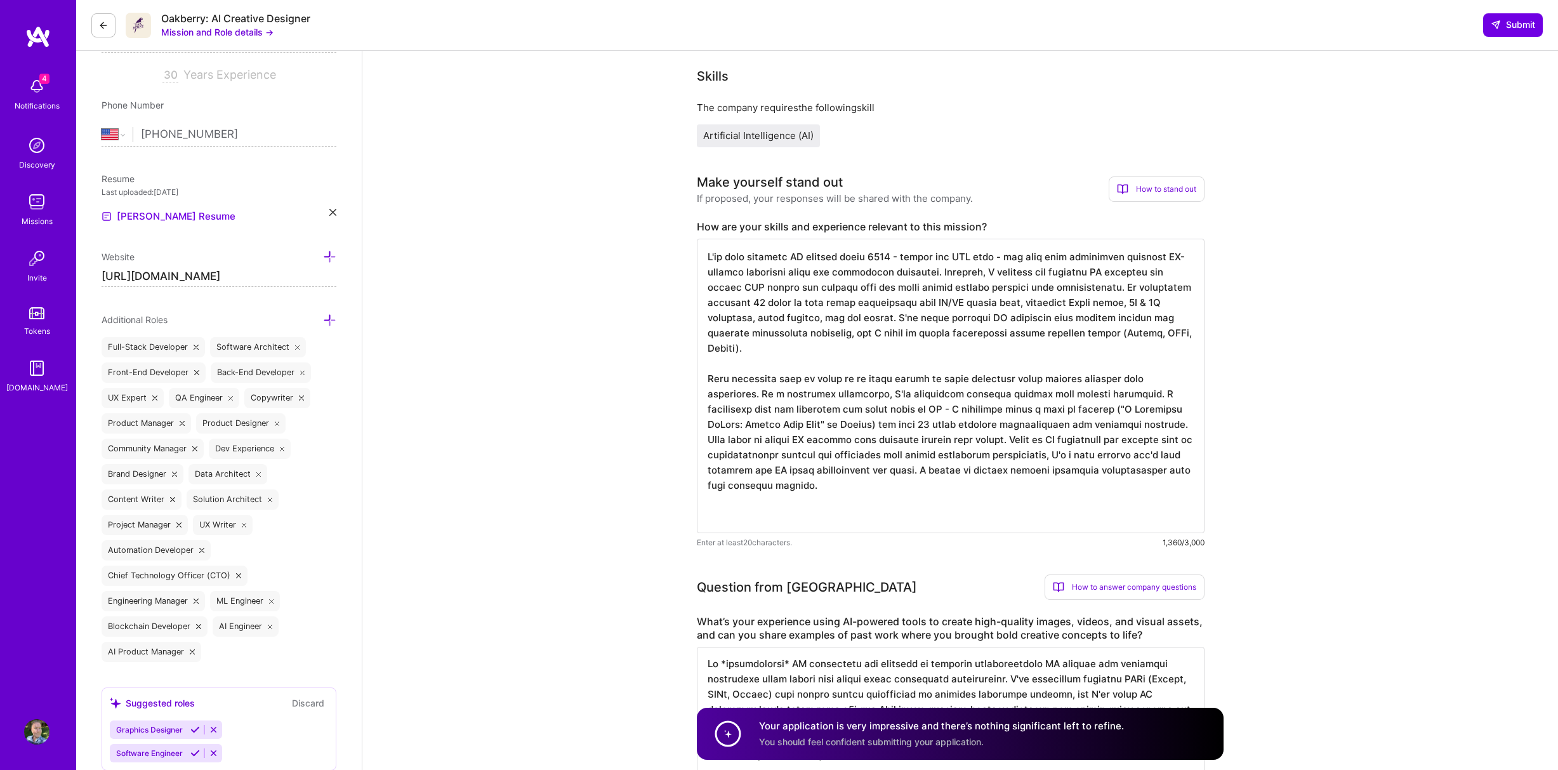
scroll to position [209, 0]
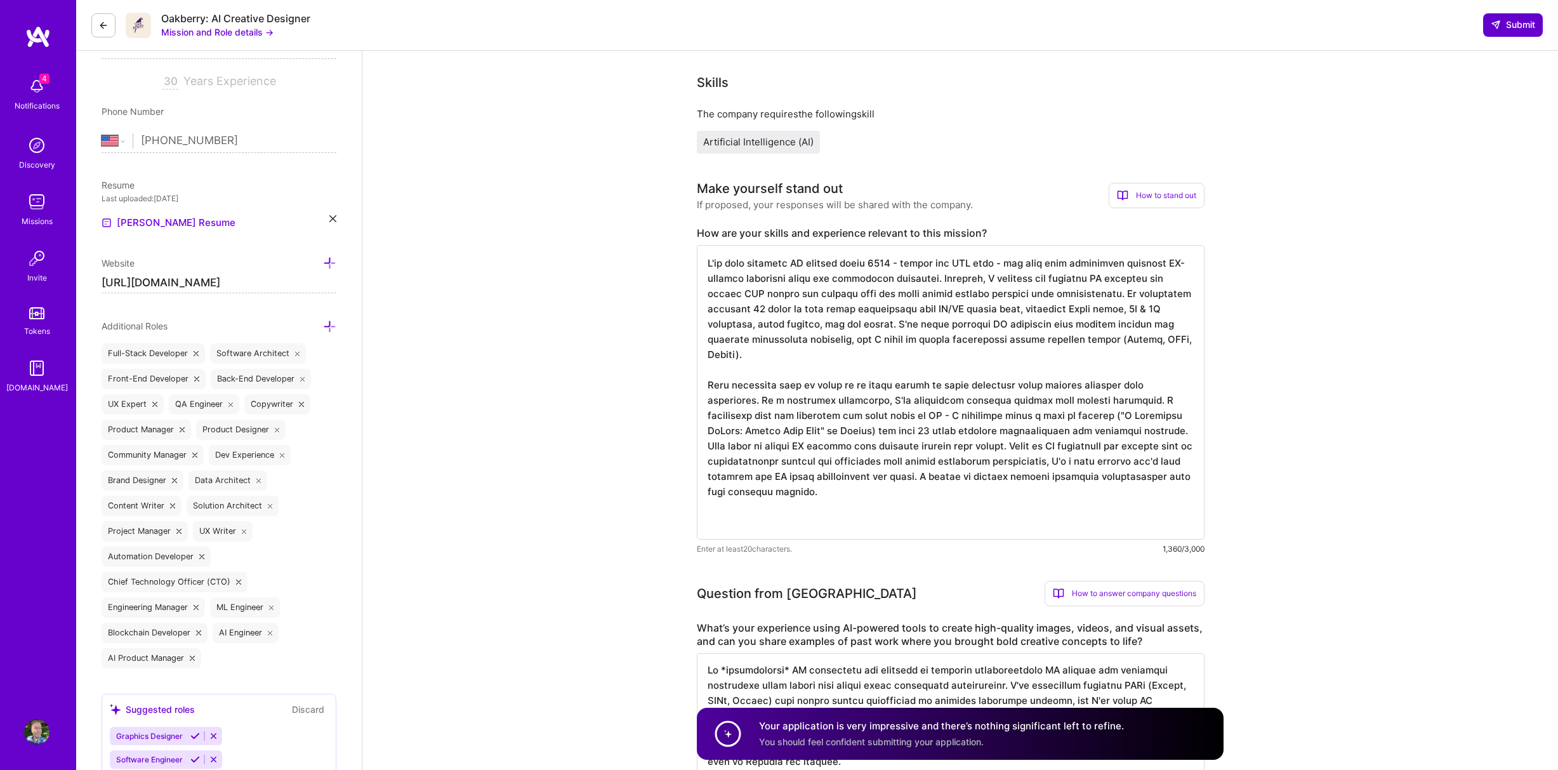
click at [1518, 25] on span "Submit" at bounding box center [1513, 24] width 44 height 13
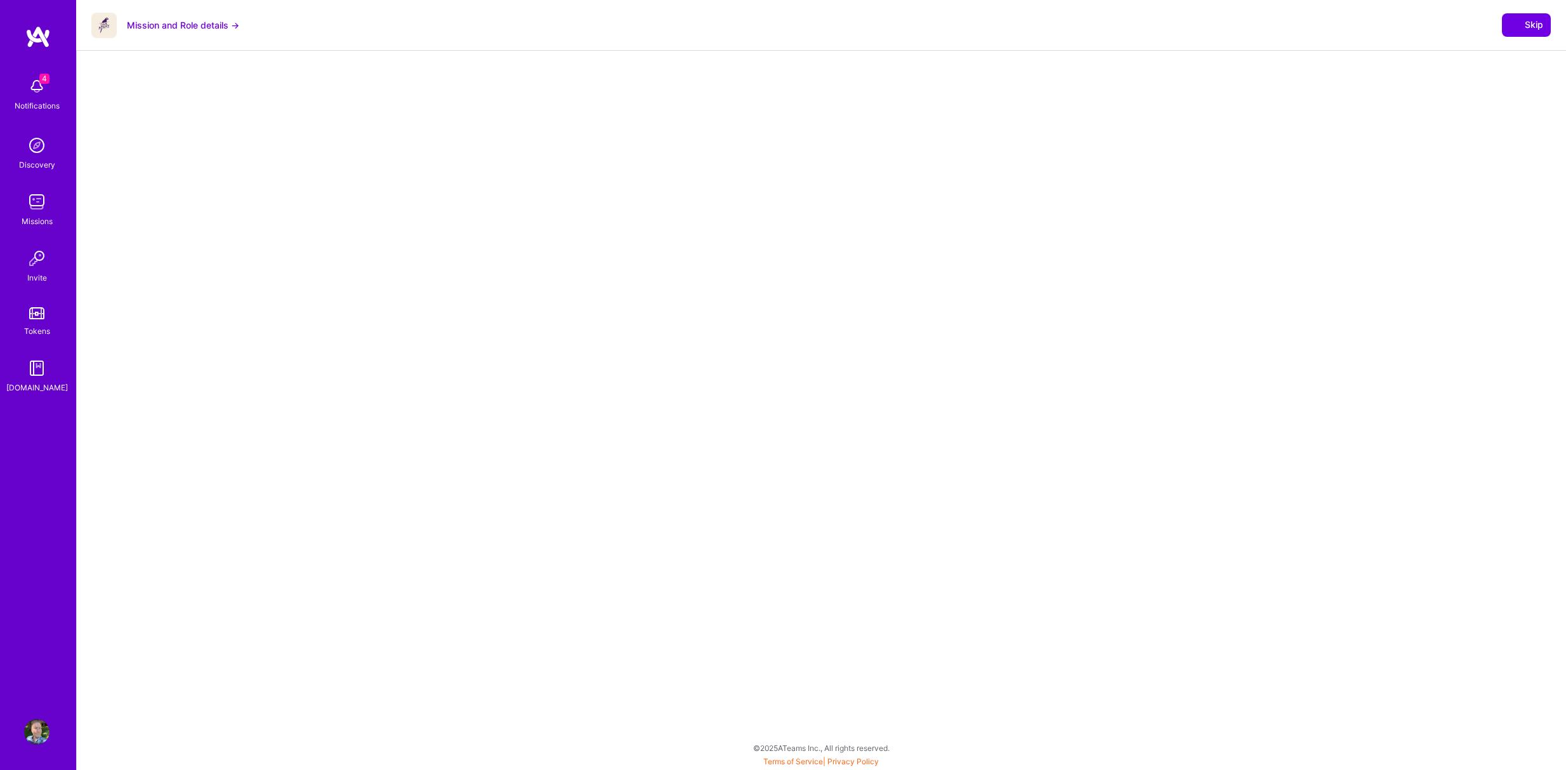
select select "US"
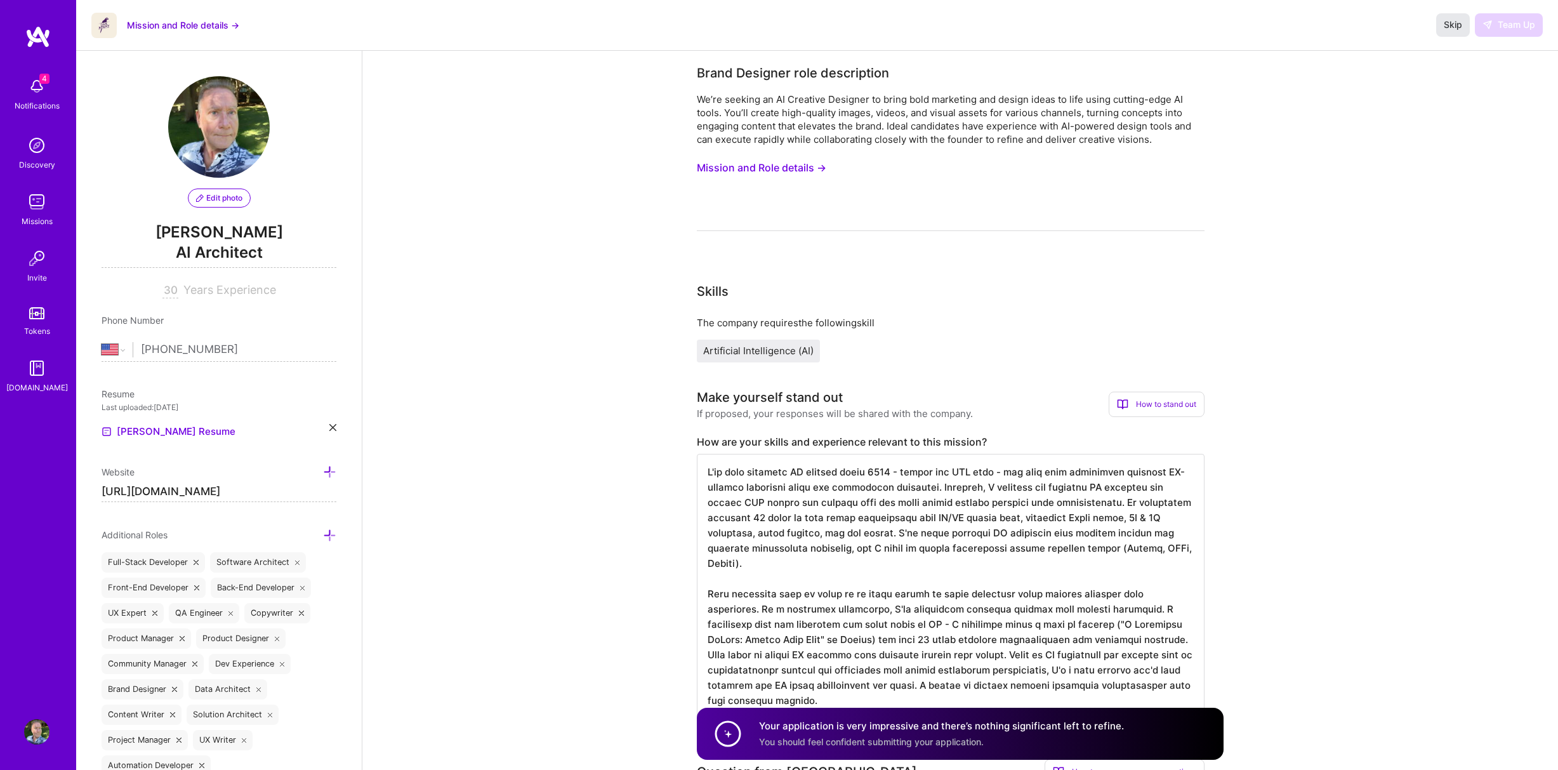
click at [1459, 23] on span "Skip" at bounding box center [1453, 24] width 18 height 13
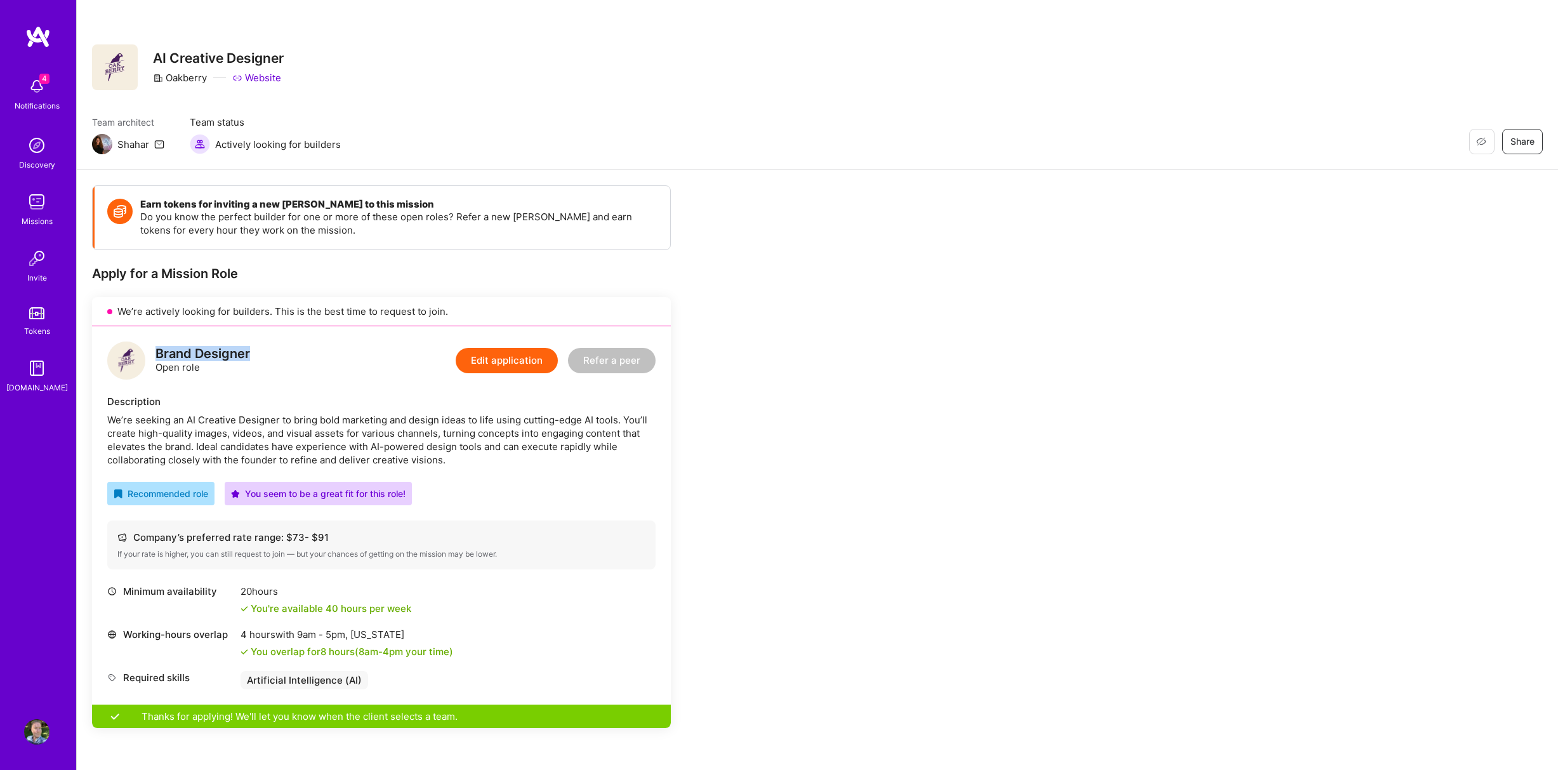
drag, startPoint x: 155, startPoint y: 354, endPoint x: 259, endPoint y: 350, distance: 103.5
click at [259, 350] on div "Brand Designer Open role Edit application Refer a peer" at bounding box center [381, 360] width 548 height 38
click at [159, 144] on icon at bounding box center [159, 144] width 10 height 10
